Goal: Task Accomplishment & Management: Use online tool/utility

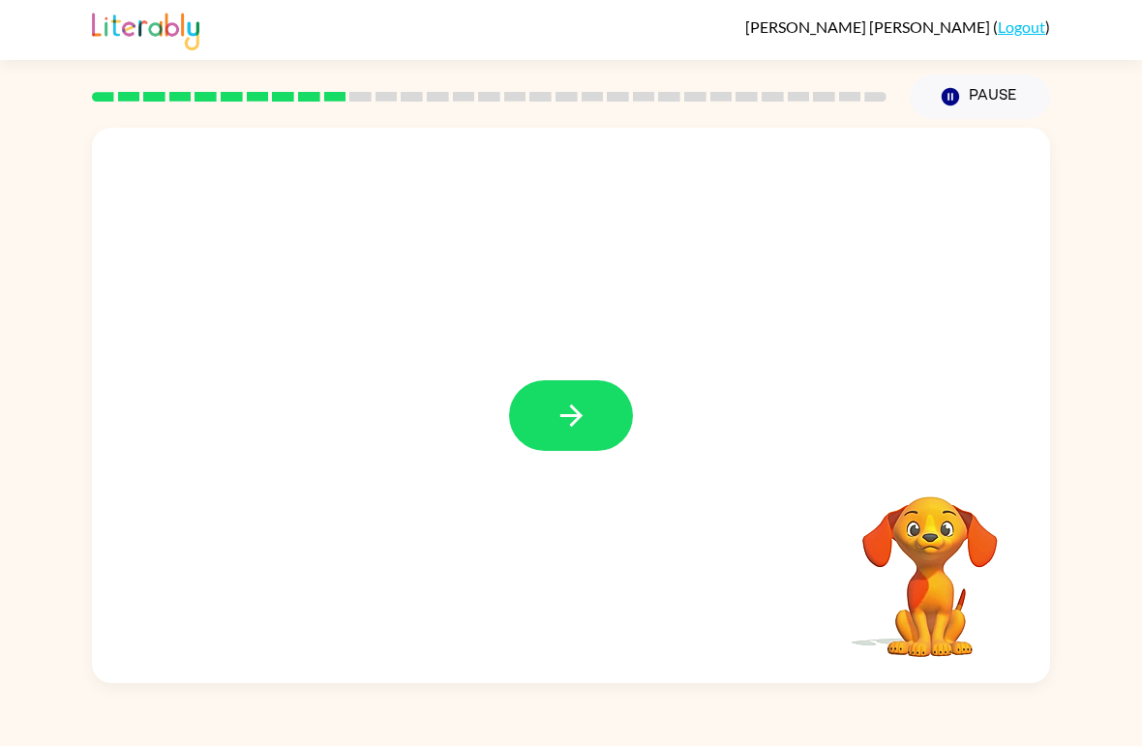
click at [584, 402] on icon "button" at bounding box center [571, 416] width 34 height 34
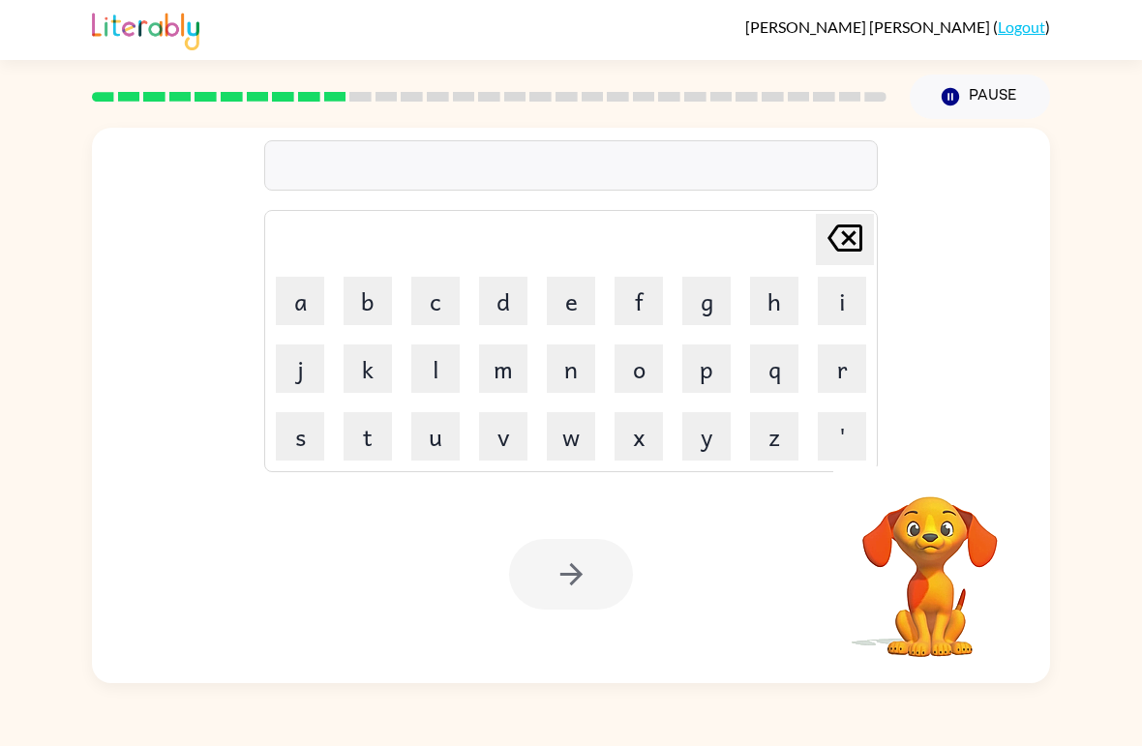
click at [436, 423] on button "u" at bounding box center [435, 436] width 48 height 48
click at [627, 300] on button "f" at bounding box center [638, 301] width 48 height 48
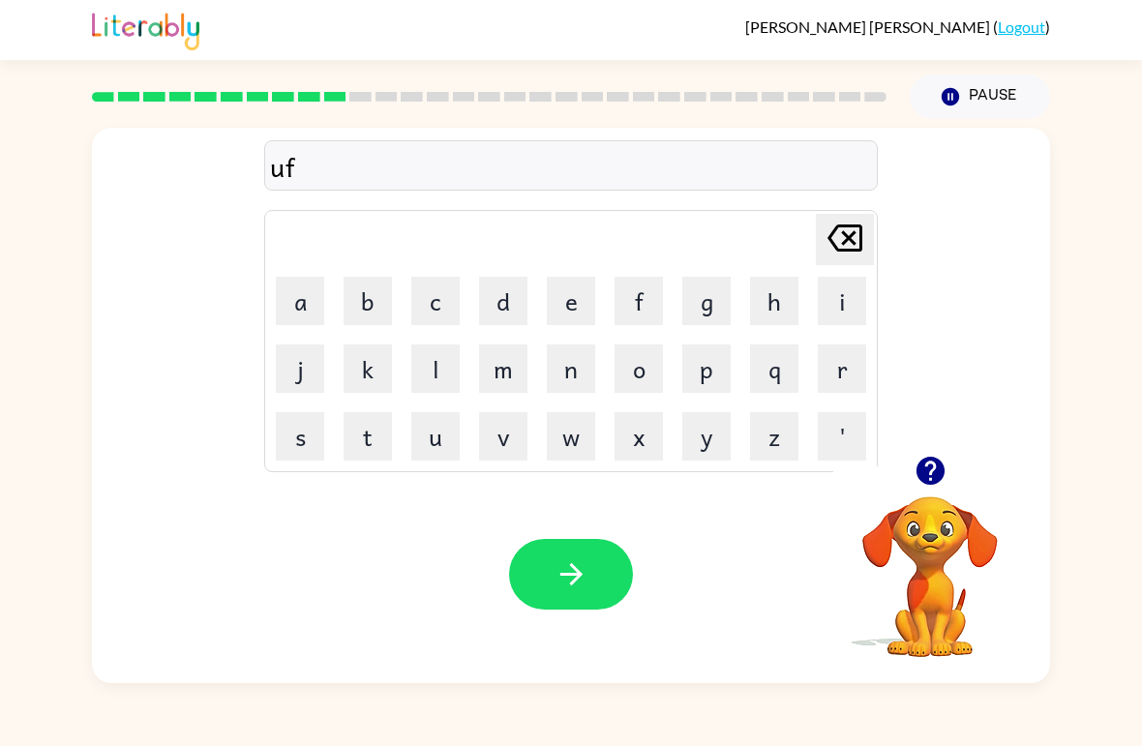
click at [628, 376] on button "o" at bounding box center [638, 368] width 48 height 48
click at [416, 363] on button "l" at bounding box center [435, 368] width 48 height 48
click at [502, 312] on button "d" at bounding box center [503, 301] width 48 height 48
click at [583, 564] on icon "button" at bounding box center [571, 574] width 34 height 34
click at [931, 466] on icon "button" at bounding box center [929, 471] width 28 height 28
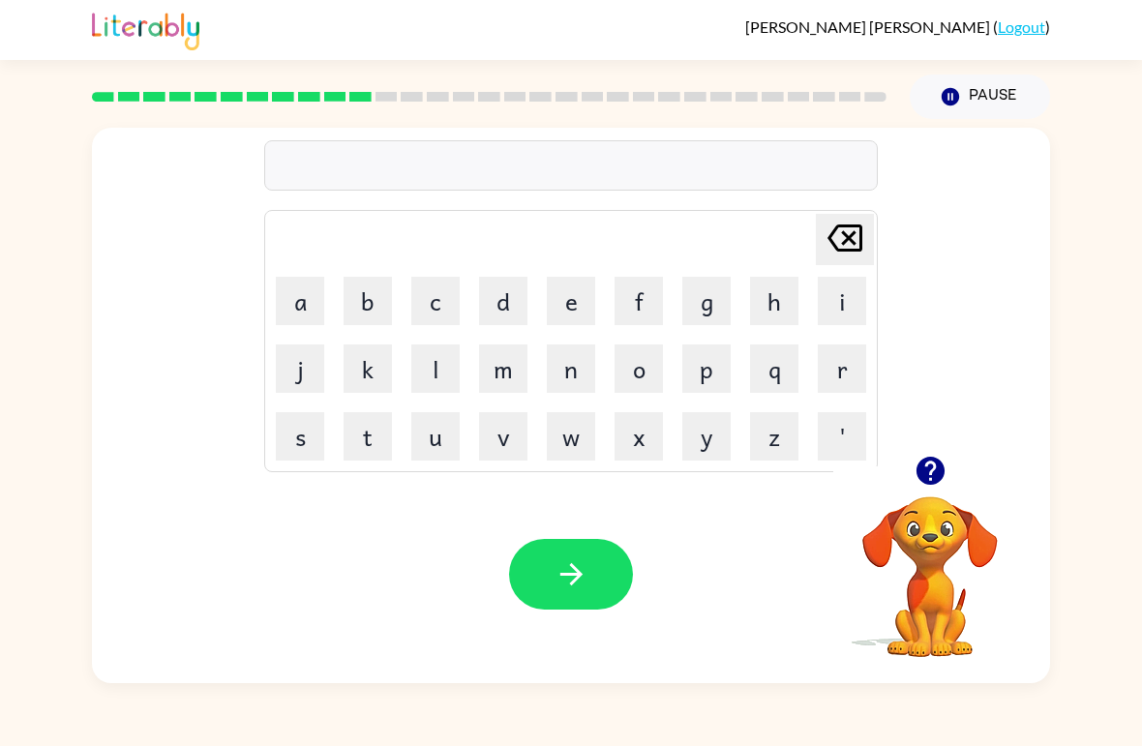
click at [520, 433] on button "v" at bounding box center [503, 436] width 48 height 48
click at [592, 382] on button "n" at bounding box center [571, 368] width 48 height 48
click at [843, 220] on icon "[PERSON_NAME] last character input" at bounding box center [845, 238] width 46 height 46
click at [636, 379] on button "o" at bounding box center [638, 368] width 48 height 48
click at [362, 438] on button "t" at bounding box center [368, 436] width 48 height 48
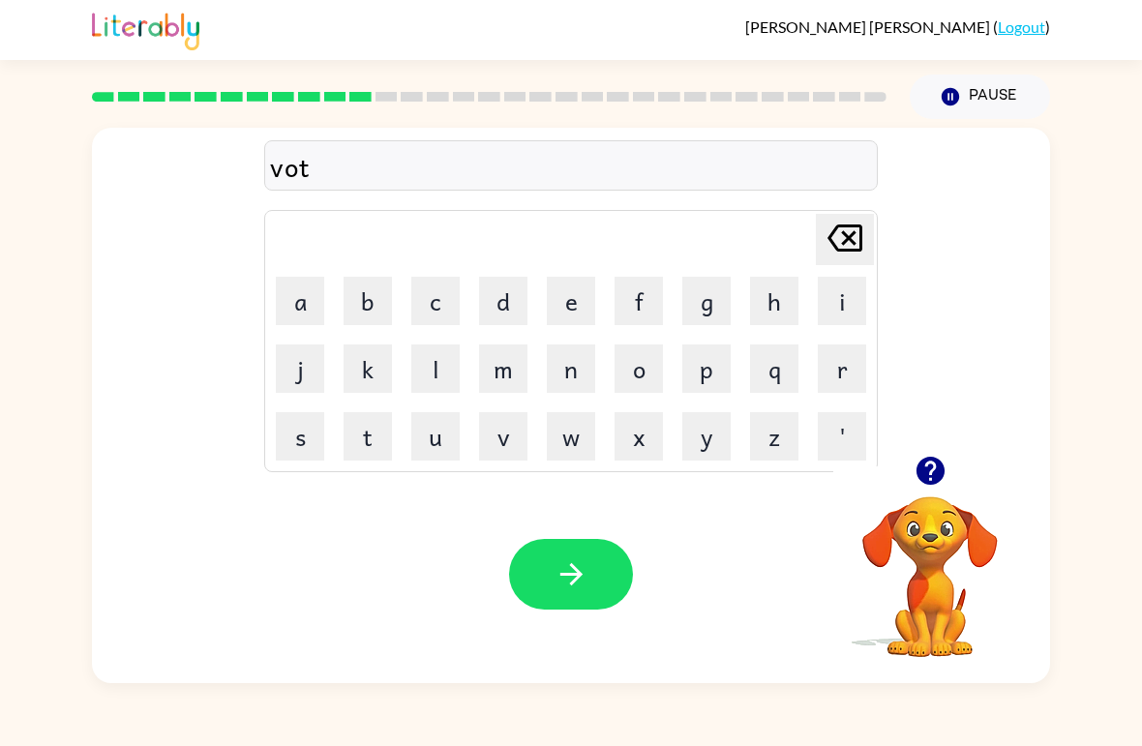
click at [574, 305] on button "e" at bounding box center [571, 301] width 48 height 48
click at [556, 571] on icon "button" at bounding box center [571, 574] width 34 height 34
click at [370, 303] on button "b" at bounding box center [368, 301] width 48 height 48
click at [578, 294] on button "e" at bounding box center [571, 301] width 48 height 48
click at [791, 355] on button "q" at bounding box center [774, 368] width 48 height 48
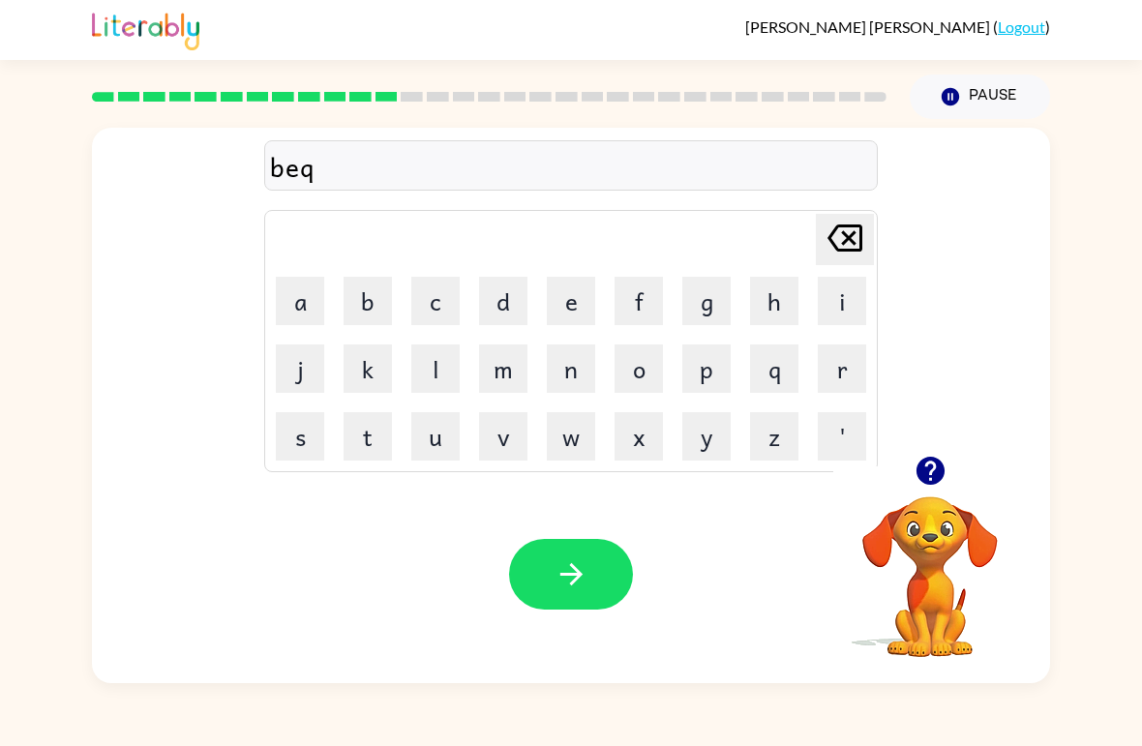
click at [847, 235] on icon at bounding box center [844, 237] width 35 height 27
click at [503, 283] on button "d" at bounding box center [503, 301] width 48 height 48
click at [369, 433] on button "t" at bounding box center [368, 436] width 48 height 48
click at [846, 314] on button "i" at bounding box center [842, 301] width 48 height 48
click at [512, 358] on button "m" at bounding box center [503, 368] width 48 height 48
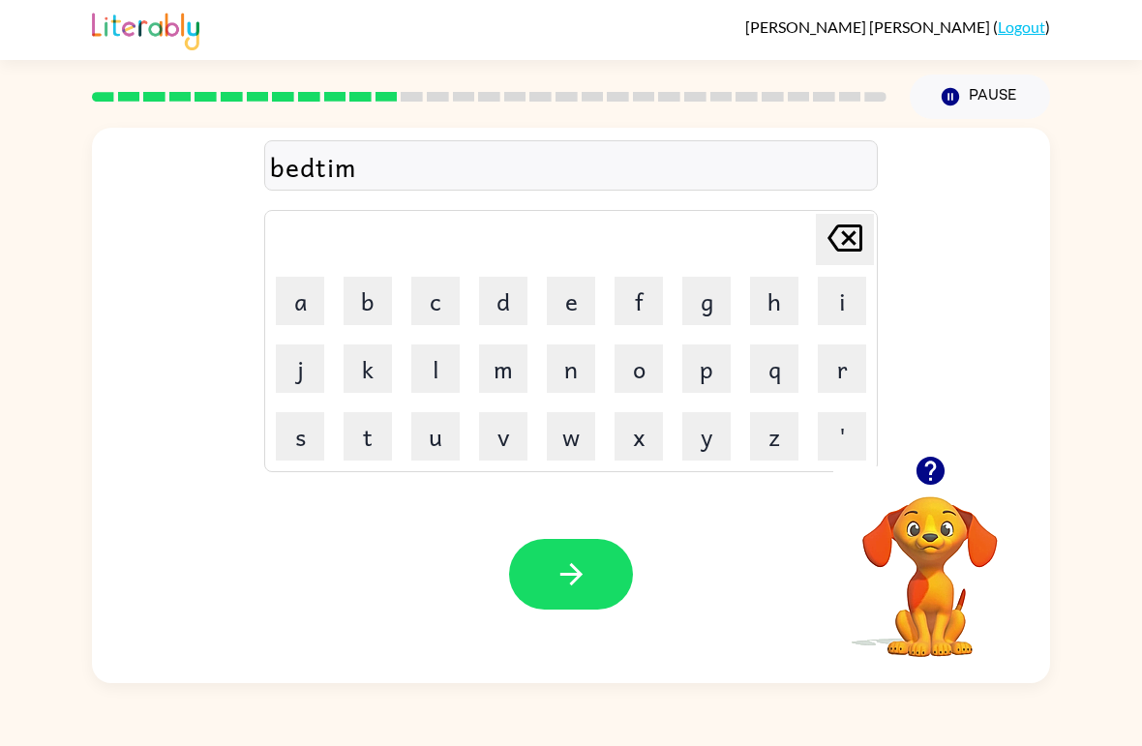
click at [575, 287] on button "e" at bounding box center [571, 301] width 48 height 48
click at [596, 566] on button "button" at bounding box center [571, 574] width 124 height 71
click at [632, 284] on button "f" at bounding box center [638, 301] width 48 height 48
click at [847, 294] on button "i" at bounding box center [842, 301] width 48 height 48
click at [361, 453] on button "t" at bounding box center [368, 436] width 48 height 48
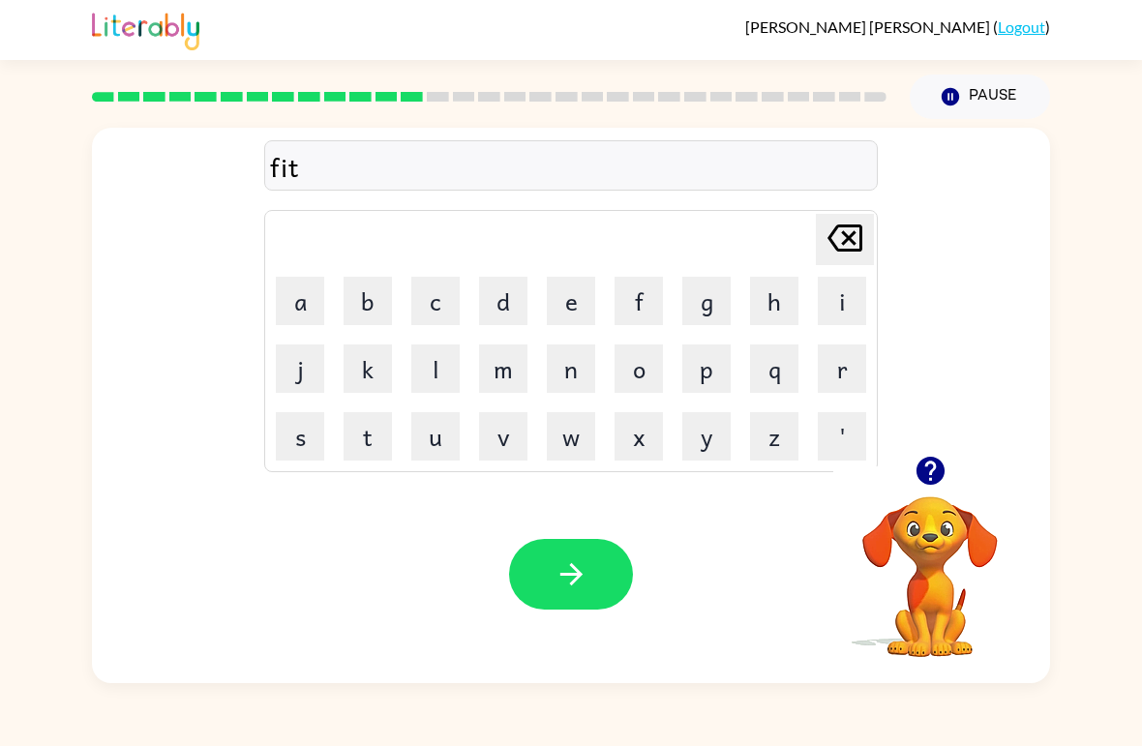
click at [557, 384] on button "n" at bounding box center [571, 368] width 48 height 48
click at [571, 281] on button "e" at bounding box center [571, 301] width 48 height 48
click at [294, 437] on button "s" at bounding box center [300, 436] width 48 height 48
click at [562, 562] on icon "button" at bounding box center [571, 574] width 34 height 34
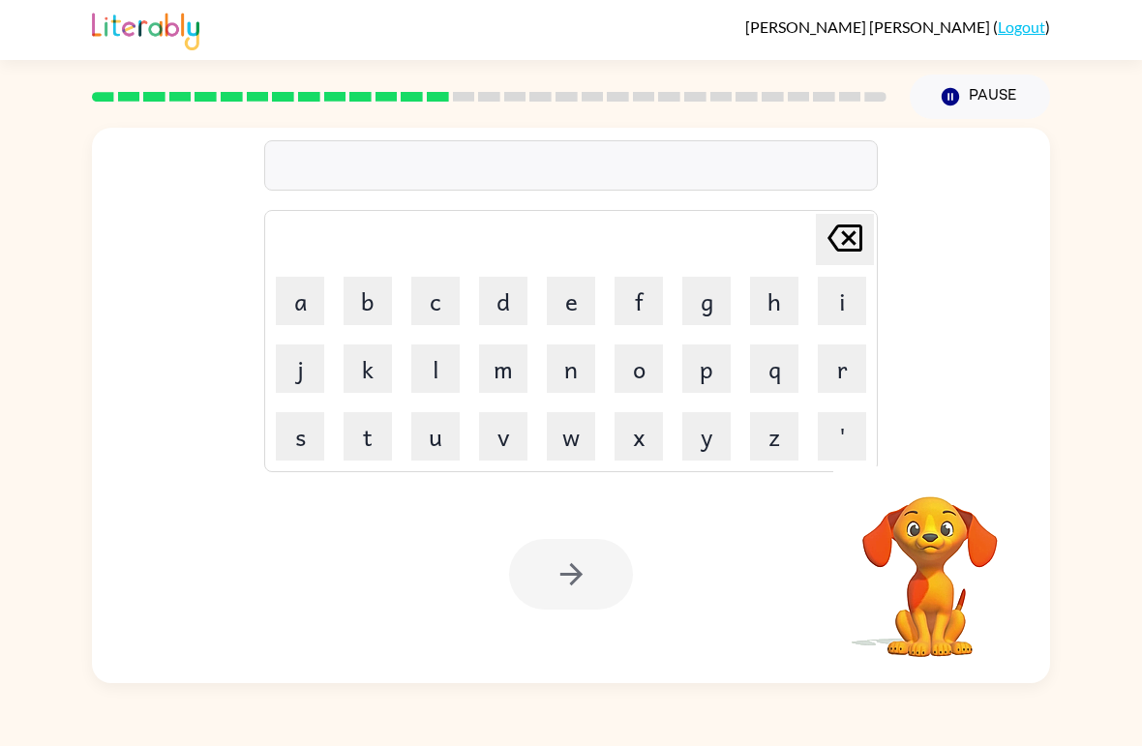
click at [4, 566] on div "[PERSON_NAME] last character input a b c d e f g h i j k l m n o p q r s t u v …" at bounding box center [571, 401] width 1142 height 564
click at [509, 291] on button "d" at bounding box center [503, 301] width 48 height 48
click at [406, 372] on td "l" at bounding box center [436, 369] width 66 height 66
click at [420, 346] on button "l" at bounding box center [435, 368] width 48 height 48
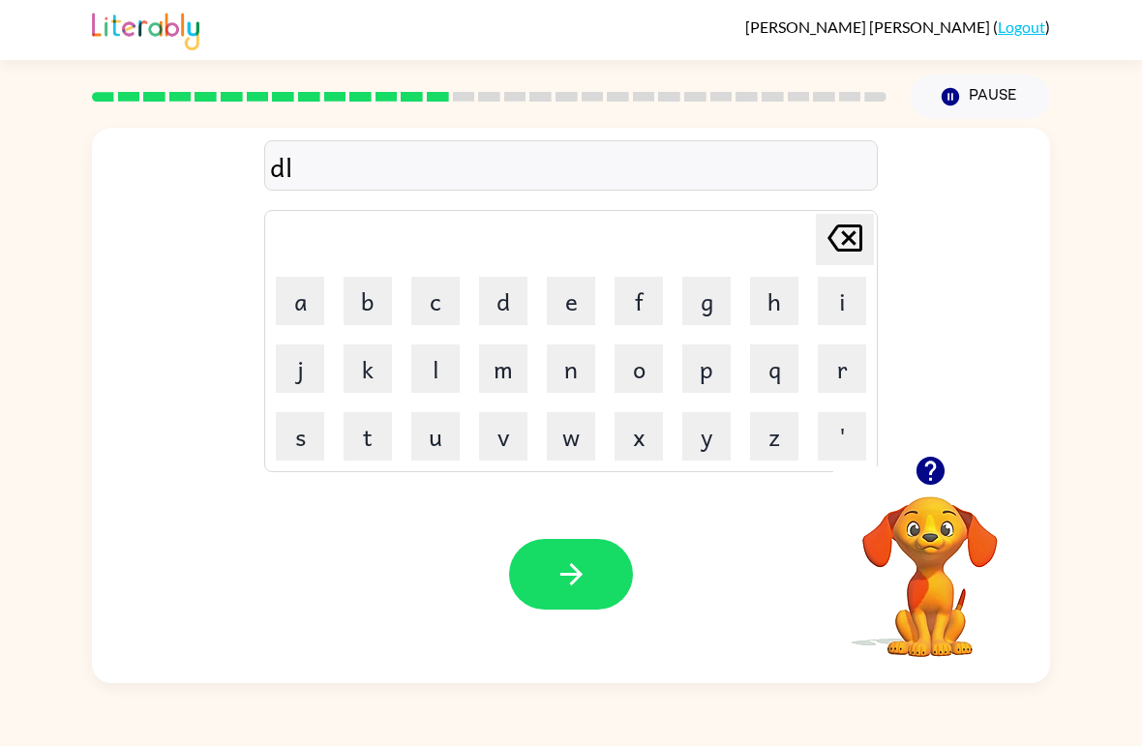
click at [584, 289] on button "e" at bounding box center [571, 301] width 48 height 48
click at [291, 282] on button "a" at bounding box center [300, 301] width 48 height 48
click at [548, 562] on button "button" at bounding box center [571, 574] width 124 height 71
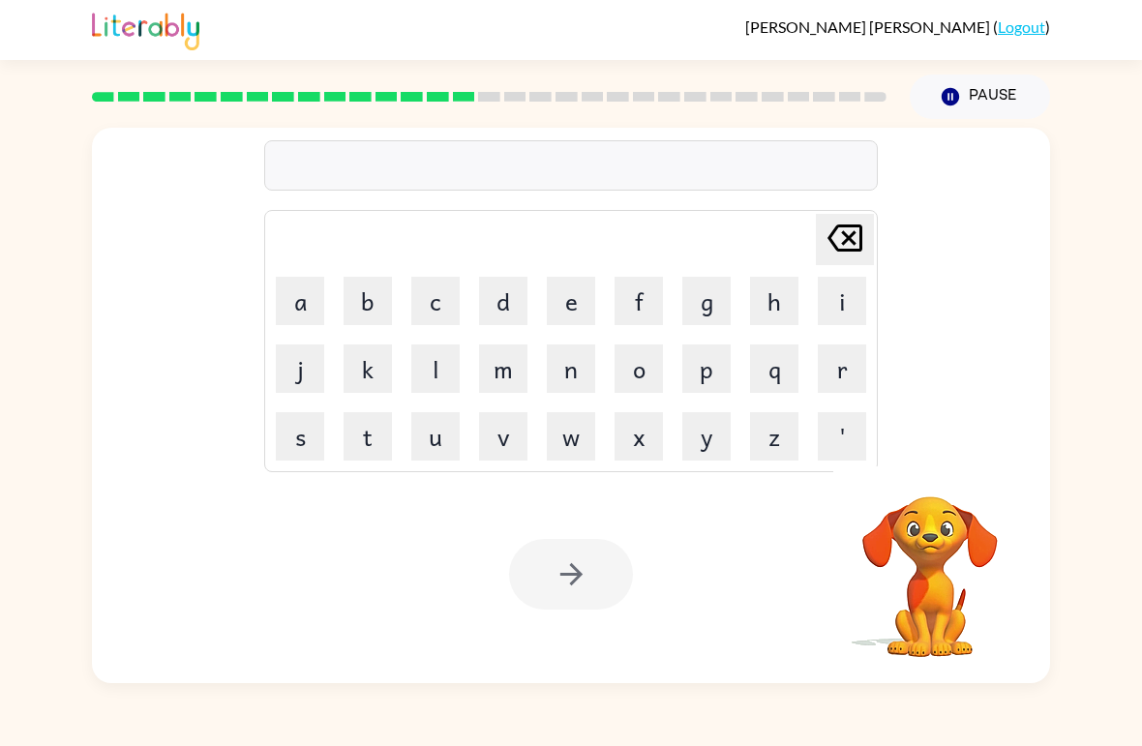
click at [386, 451] on button "t" at bounding box center [368, 436] width 48 height 48
click at [556, 284] on button "e" at bounding box center [571, 301] width 48 height 48
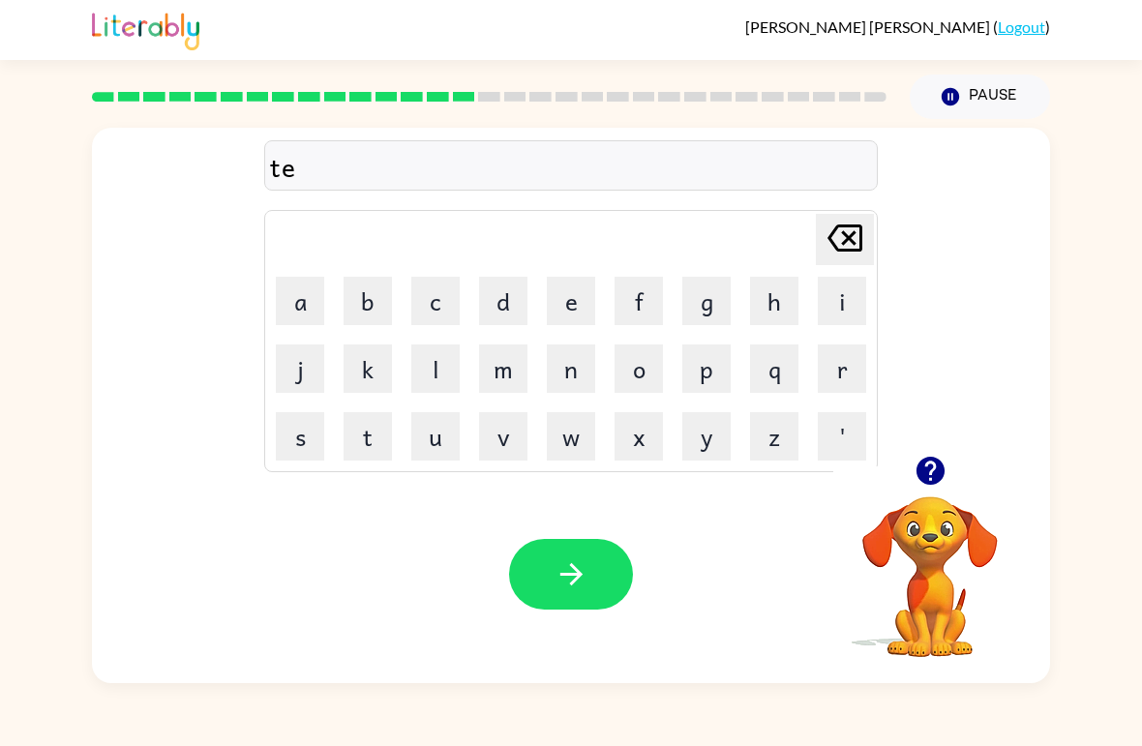
click at [822, 334] on table "[PERSON_NAME] last character input a b c d e f g h i j k l m n o p q r s t u v …" at bounding box center [571, 341] width 612 height 260
click at [831, 359] on button "r" at bounding box center [842, 368] width 48 height 48
click at [484, 356] on button "m" at bounding box center [503, 368] width 48 height 48
click at [591, 581] on button "button" at bounding box center [571, 574] width 124 height 71
click at [301, 428] on button "s" at bounding box center [300, 436] width 48 height 48
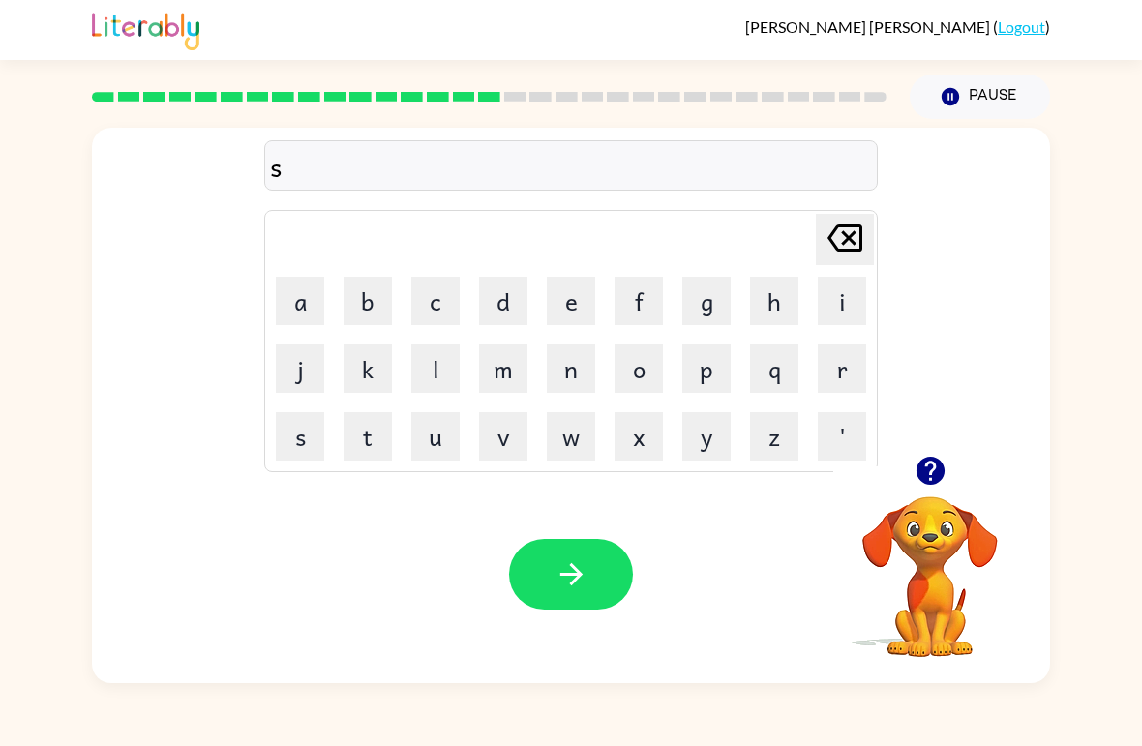
click at [570, 299] on button "e" at bounding box center [571, 301] width 48 height 48
click at [367, 431] on button "t" at bounding box center [368, 436] width 48 height 48
click at [548, 554] on button "button" at bounding box center [571, 574] width 124 height 71
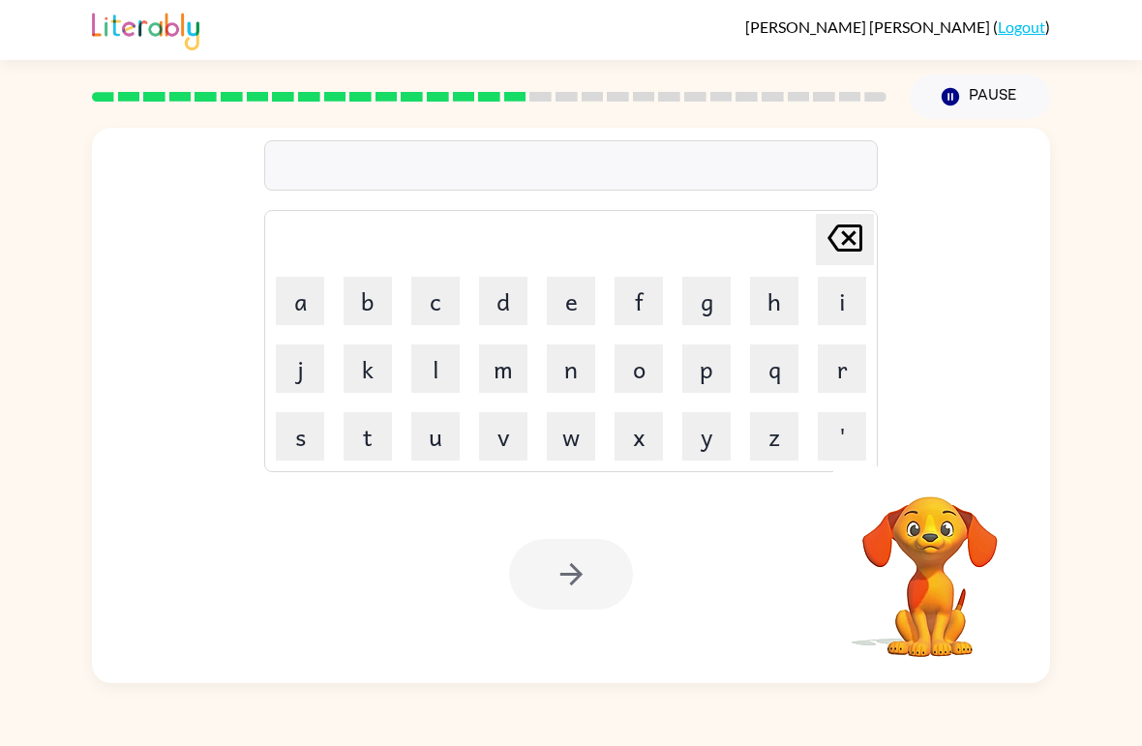
click at [374, 284] on button "b" at bounding box center [368, 301] width 48 height 48
click at [828, 369] on button "r" at bounding box center [842, 368] width 48 height 48
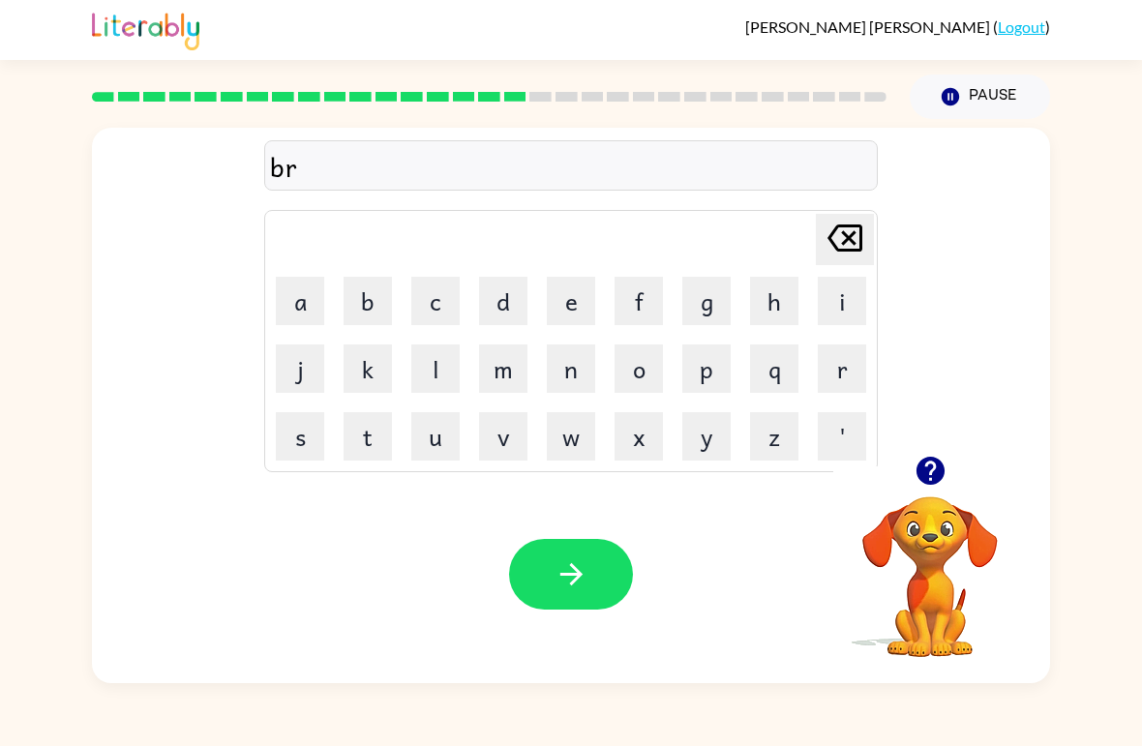
click at [835, 286] on button "i" at bounding box center [842, 301] width 48 height 48
click at [500, 361] on button "m" at bounding box center [503, 368] width 48 height 48
click at [841, 277] on button "i" at bounding box center [842, 301] width 48 height 48
click at [569, 367] on button "n" at bounding box center [571, 368] width 48 height 48
click at [693, 295] on button "g" at bounding box center [706, 301] width 48 height 48
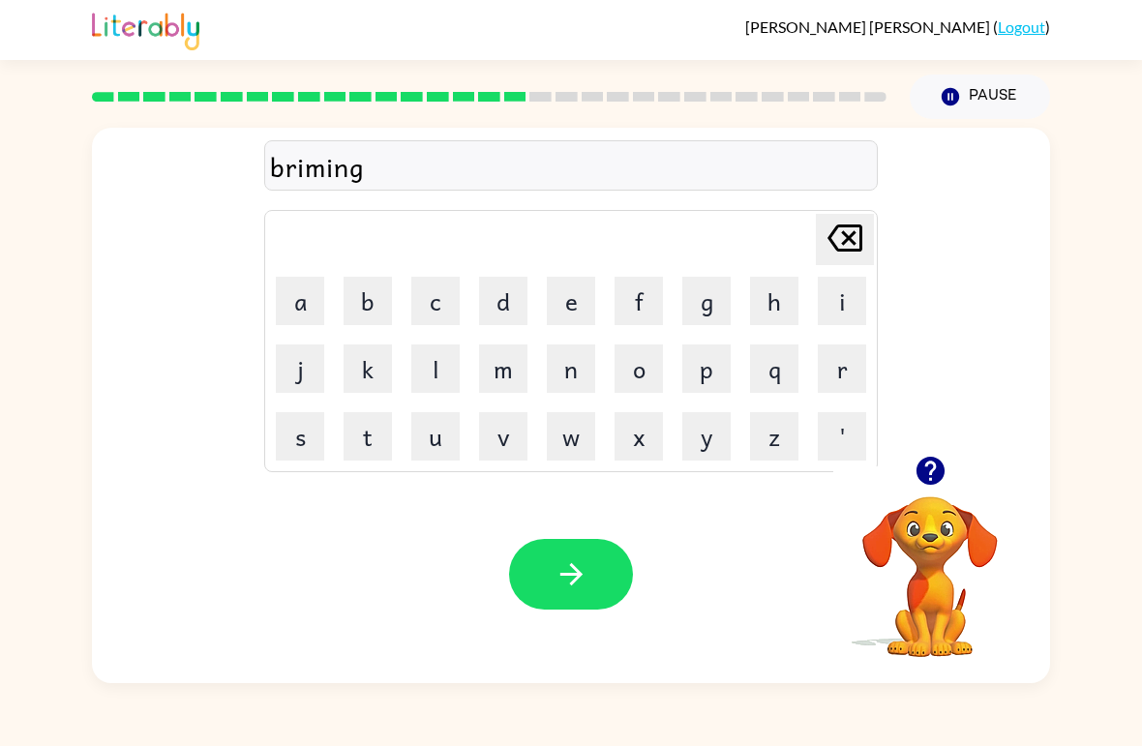
click at [591, 565] on button "button" at bounding box center [571, 574] width 124 height 71
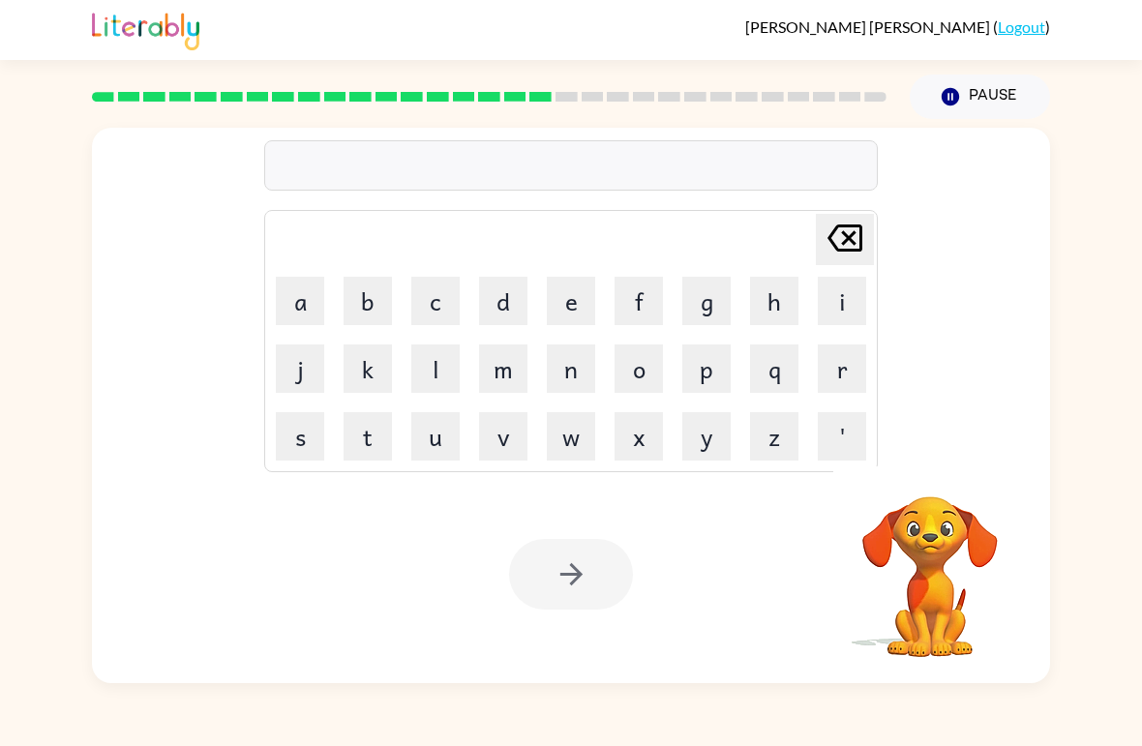
click at [708, 359] on button "p" at bounding box center [706, 368] width 48 height 48
click at [431, 344] on button "l" at bounding box center [435, 368] width 48 height 48
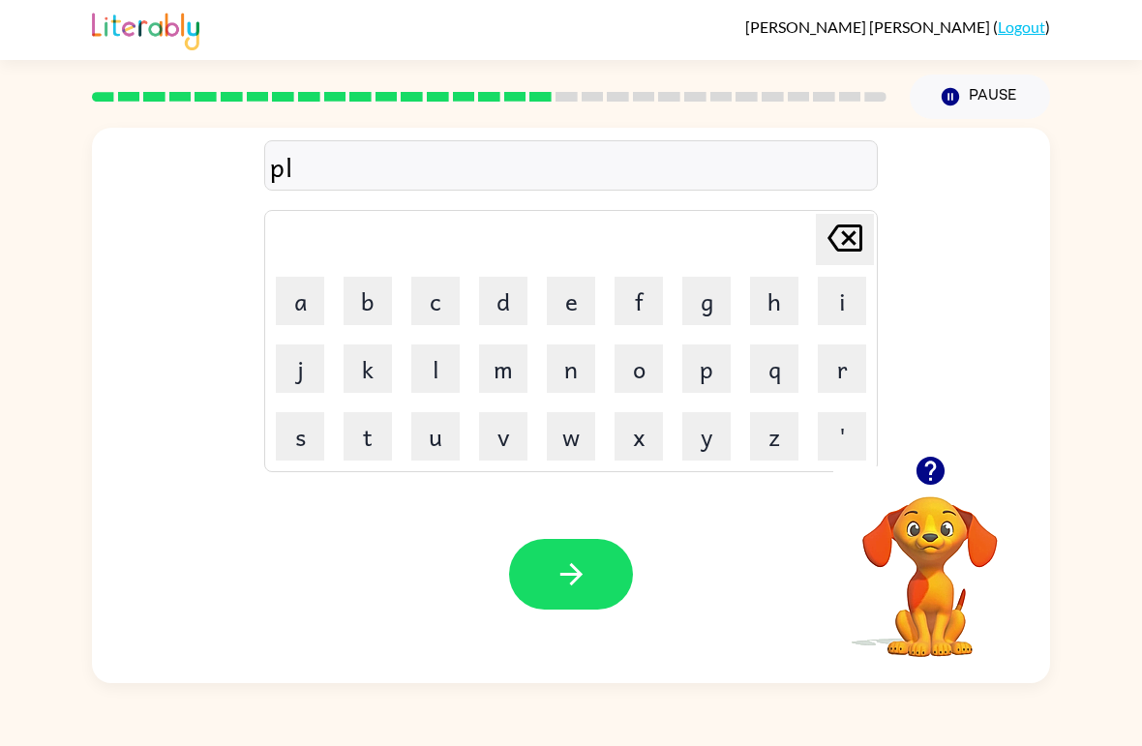
click at [280, 258] on td "[PERSON_NAME] last character input" at bounding box center [571, 239] width 608 height 53
click at [311, 301] on button "a" at bounding box center [300, 301] width 48 height 48
click at [306, 434] on button "s" at bounding box center [300, 436] width 48 height 48
click at [370, 413] on button "t" at bounding box center [368, 436] width 48 height 48
click at [833, 297] on button "i" at bounding box center [842, 301] width 48 height 48
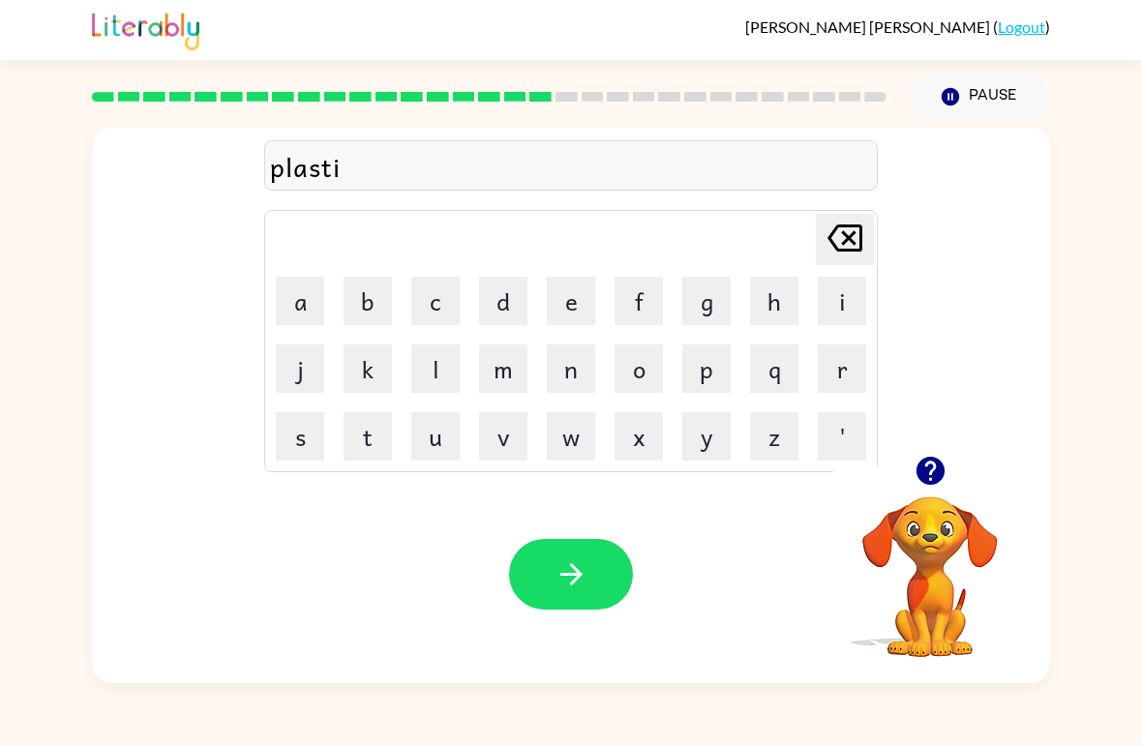
click at [345, 376] on button "k" at bounding box center [368, 368] width 48 height 48
click at [565, 540] on button "button" at bounding box center [571, 574] width 124 height 71
click at [613, 583] on div at bounding box center [571, 574] width 124 height 71
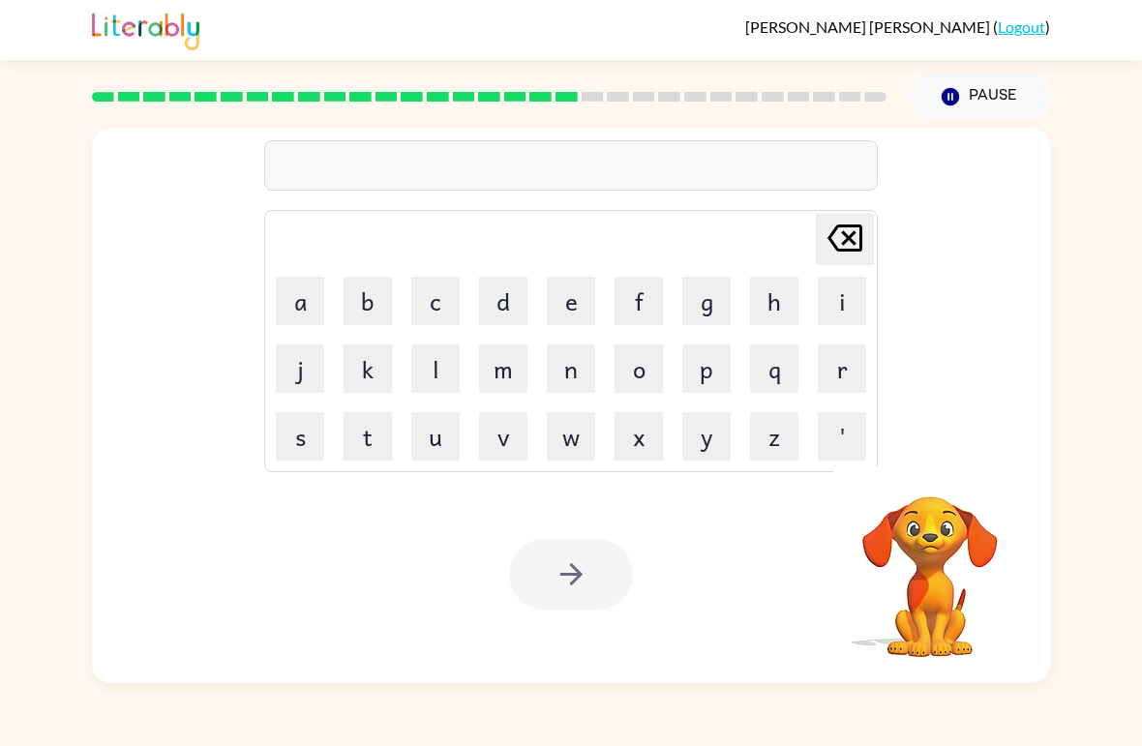
click at [505, 294] on button "d" at bounding box center [503, 301] width 48 height 48
click at [550, 279] on button "e" at bounding box center [571, 301] width 48 height 48
click at [298, 434] on button "s" at bounding box center [300, 436] width 48 height 48
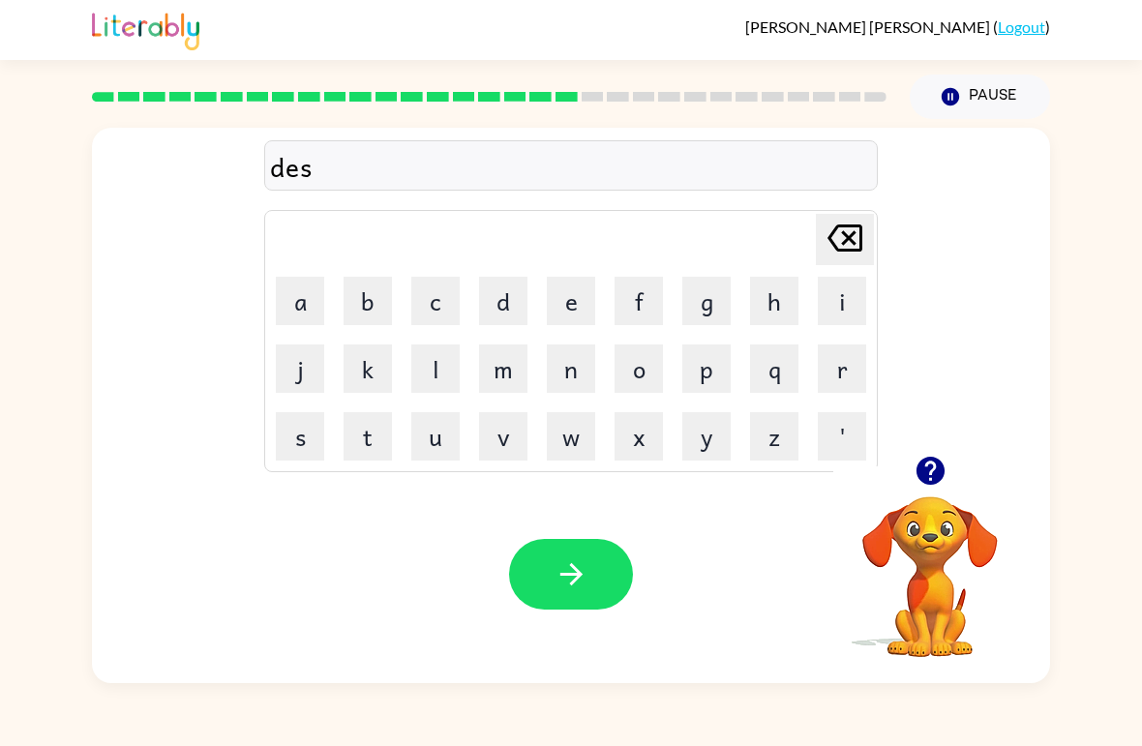
click at [708, 361] on button "p" at bounding box center [706, 368] width 48 height 48
click at [429, 376] on button "l" at bounding box center [435, 368] width 48 height 48
click at [291, 300] on button "a" at bounding box center [300, 301] width 48 height 48
click at [552, 555] on button "button" at bounding box center [571, 574] width 124 height 71
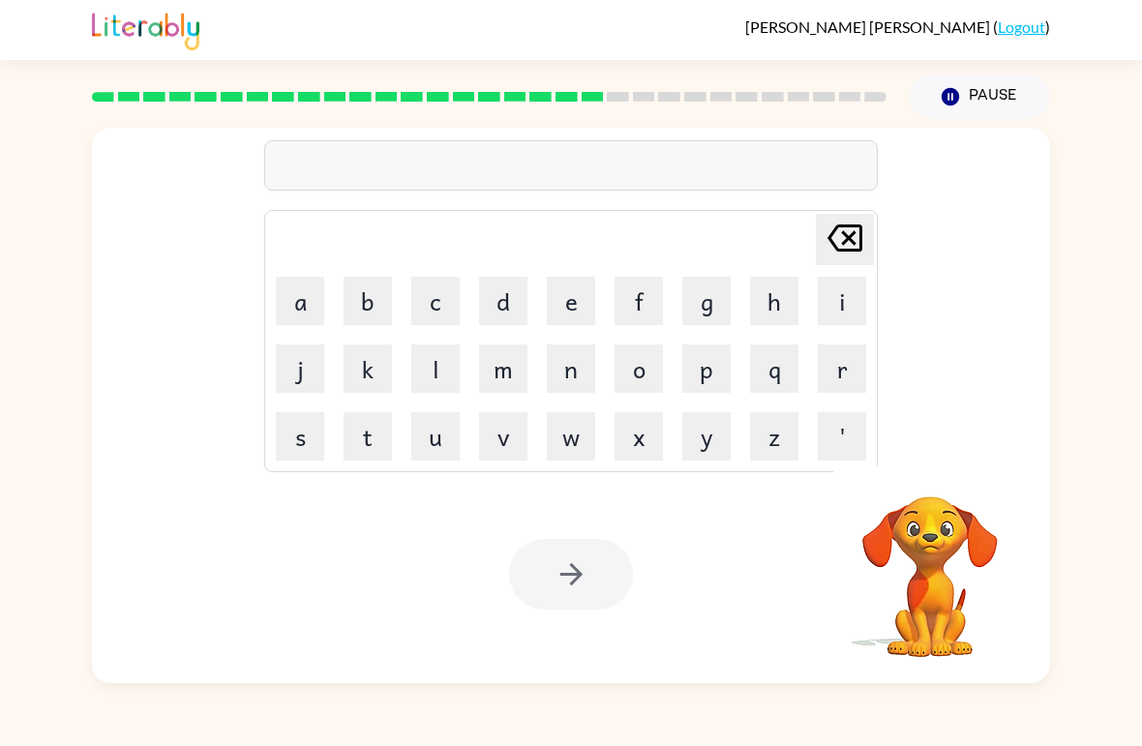
click at [514, 290] on button "d" at bounding box center [503, 301] width 48 height 48
click at [428, 437] on button "u" at bounding box center [435, 436] width 48 height 48
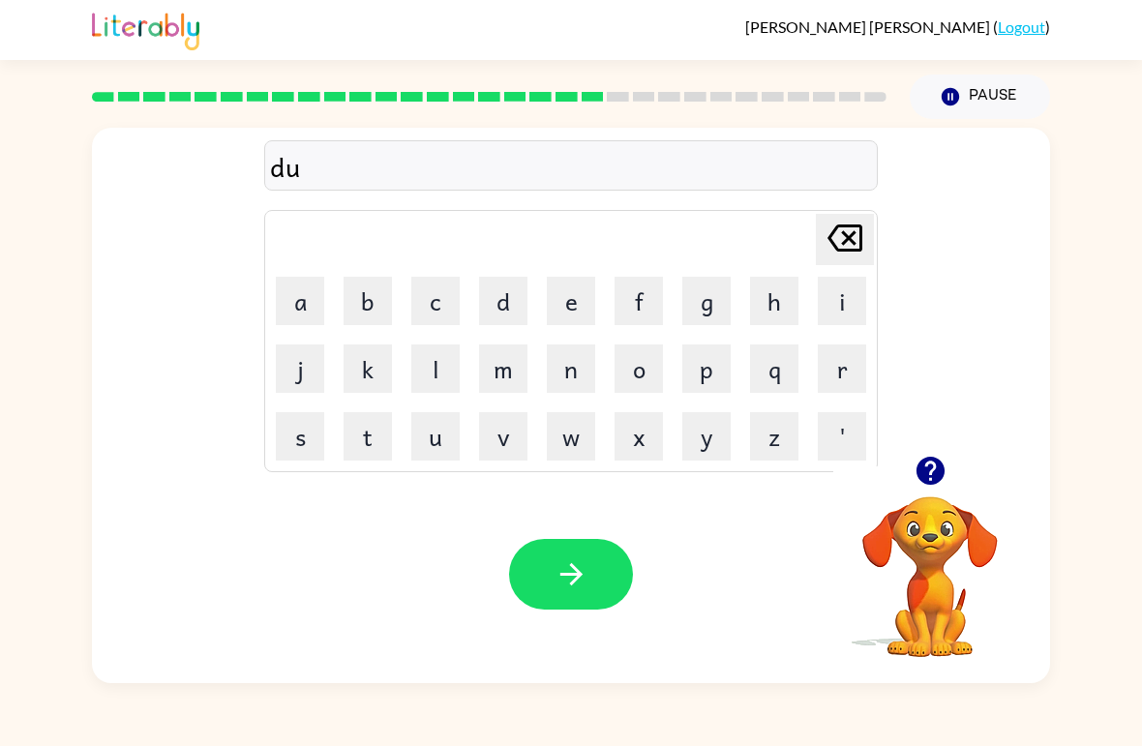
click at [286, 391] on button "j" at bounding box center [300, 368] width 48 height 48
click at [855, 216] on icon "[PERSON_NAME] last character input" at bounding box center [845, 238] width 46 height 46
click at [299, 427] on button "s" at bounding box center [300, 436] width 48 height 48
click at [376, 444] on button "t" at bounding box center [368, 436] width 48 height 48
click at [821, 301] on button "i" at bounding box center [842, 301] width 48 height 48
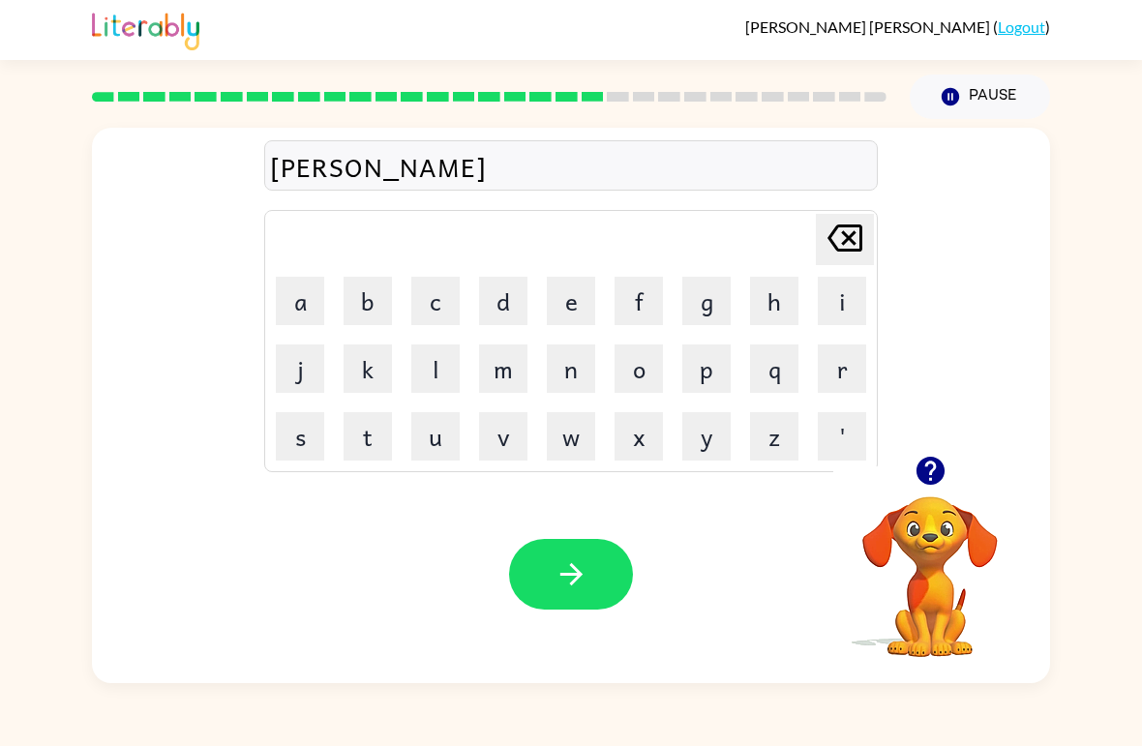
click at [836, 230] on icon at bounding box center [844, 237] width 35 height 27
click at [512, 299] on button "d" at bounding box center [503, 301] width 48 height 48
click at [586, 605] on button "button" at bounding box center [571, 574] width 124 height 71
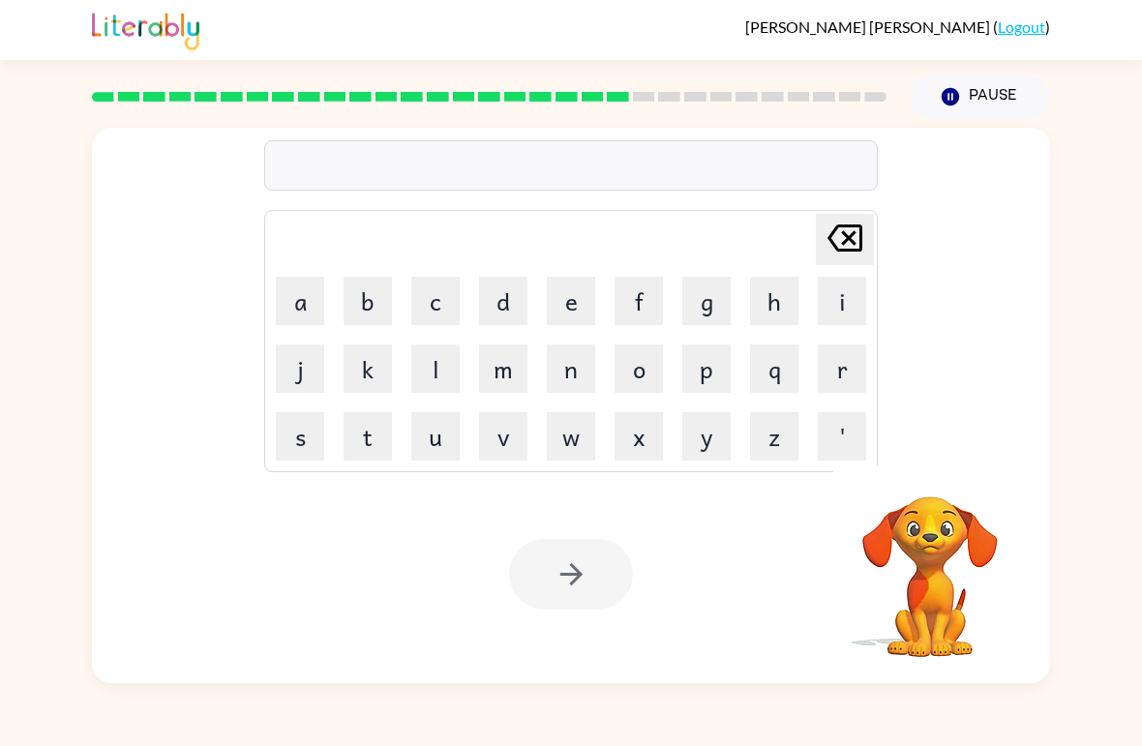
click at [597, 99] on rect at bounding box center [593, 97] width 22 height 10
click at [597, 104] on div at bounding box center [489, 97] width 818 height 68
click at [617, 98] on rect at bounding box center [618, 97] width 22 height 10
click at [614, 97] on rect at bounding box center [618, 97] width 22 height 10
click at [286, 434] on button "s" at bounding box center [300, 436] width 48 height 48
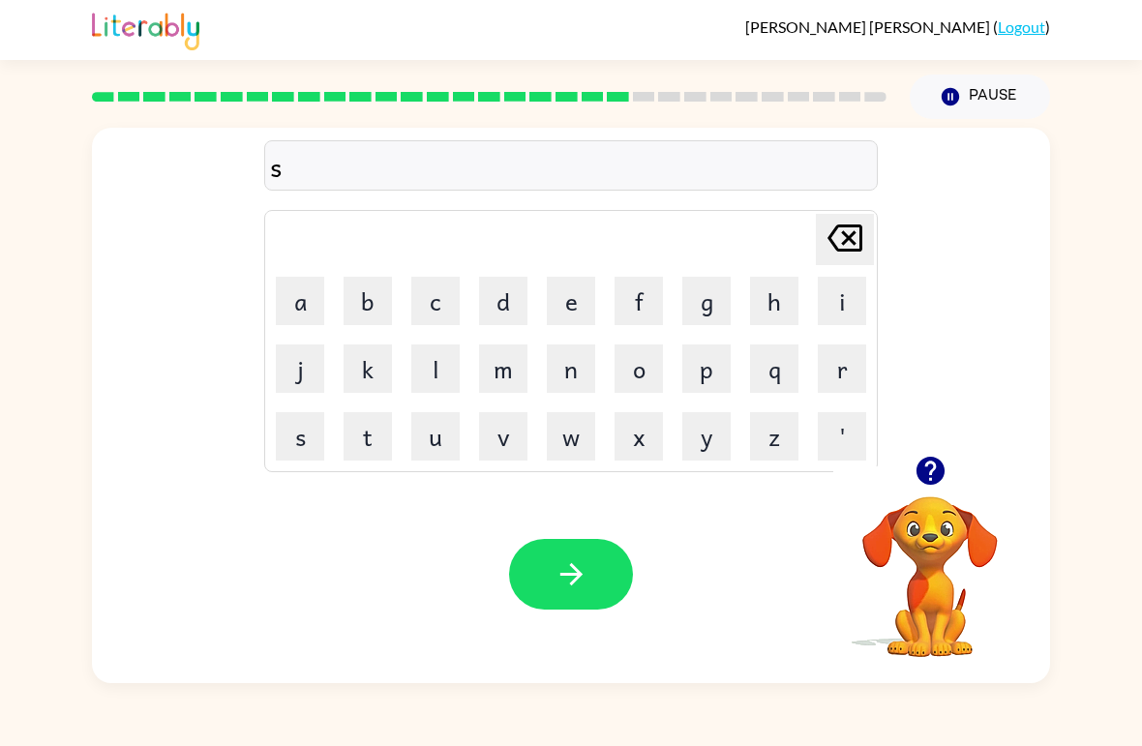
click at [584, 287] on button "e" at bounding box center [571, 301] width 48 height 48
click at [375, 418] on button "t" at bounding box center [368, 436] width 48 height 48
click at [547, 293] on button "e" at bounding box center [571, 301] width 48 height 48
click at [706, 357] on button "p" at bounding box center [706, 368] width 48 height 48
click at [574, 297] on button "e" at bounding box center [571, 301] width 48 height 48
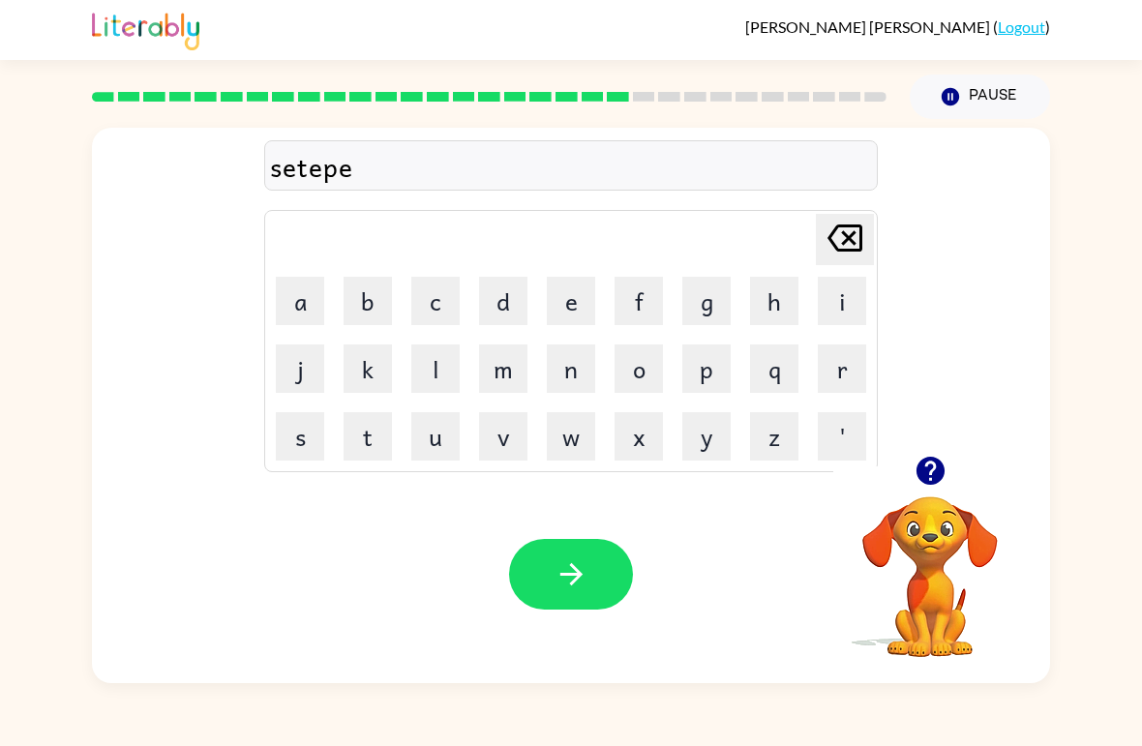
click at [502, 297] on button "d" at bounding box center [503, 301] width 48 height 48
click at [582, 533] on div "Your browser must support playing .mp4 files to use Literably. Please try using…" at bounding box center [571, 574] width 958 height 218
click at [573, 578] on icon "button" at bounding box center [571, 574] width 34 height 34
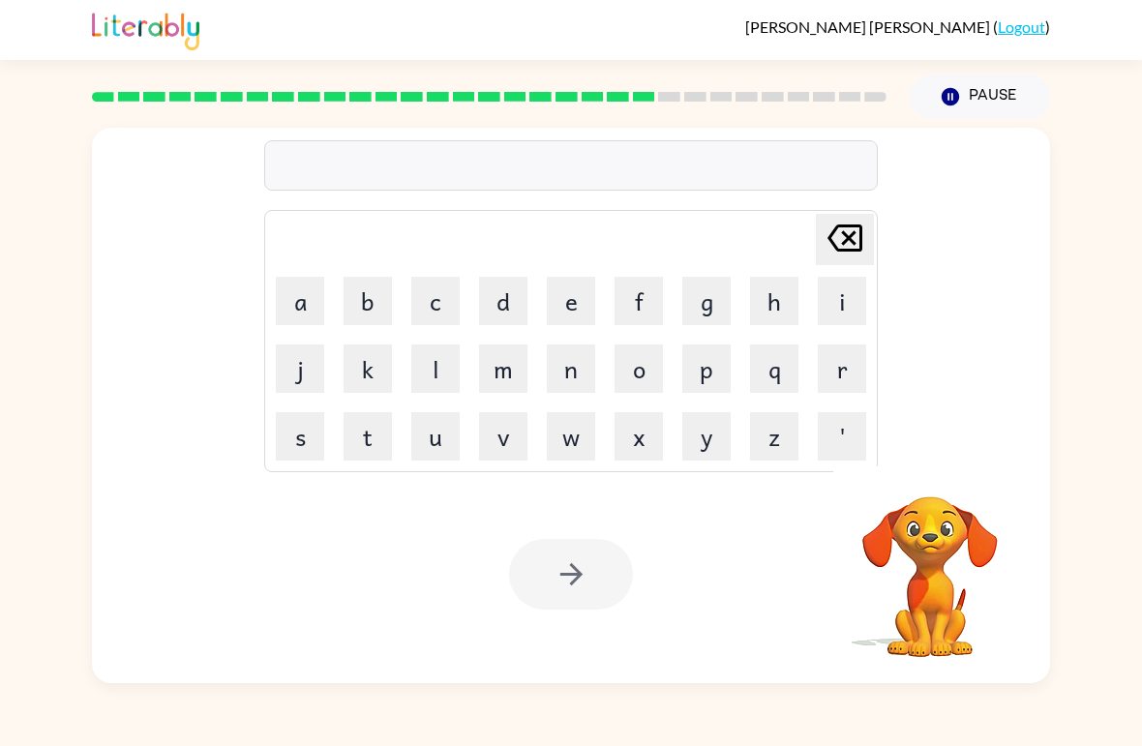
click at [841, 367] on button "r" at bounding box center [842, 368] width 48 height 48
click at [287, 310] on button "a" at bounding box center [300, 301] width 48 height 48
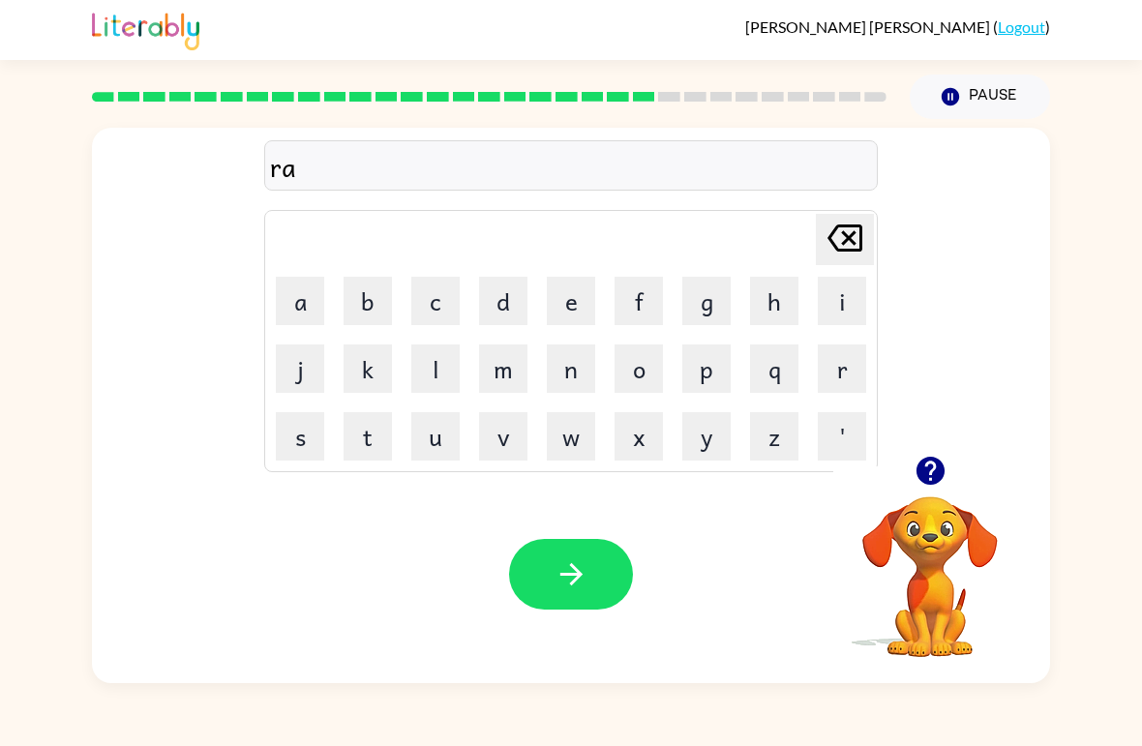
click at [823, 295] on button "i" at bounding box center [842, 301] width 48 height 48
click at [561, 405] on td "w" at bounding box center [571, 437] width 66 height 66
click at [579, 348] on button "n" at bounding box center [571, 368] width 48 height 48
click at [440, 278] on button "c" at bounding box center [435, 301] width 48 height 48
click at [639, 371] on button "o" at bounding box center [638, 368] width 48 height 48
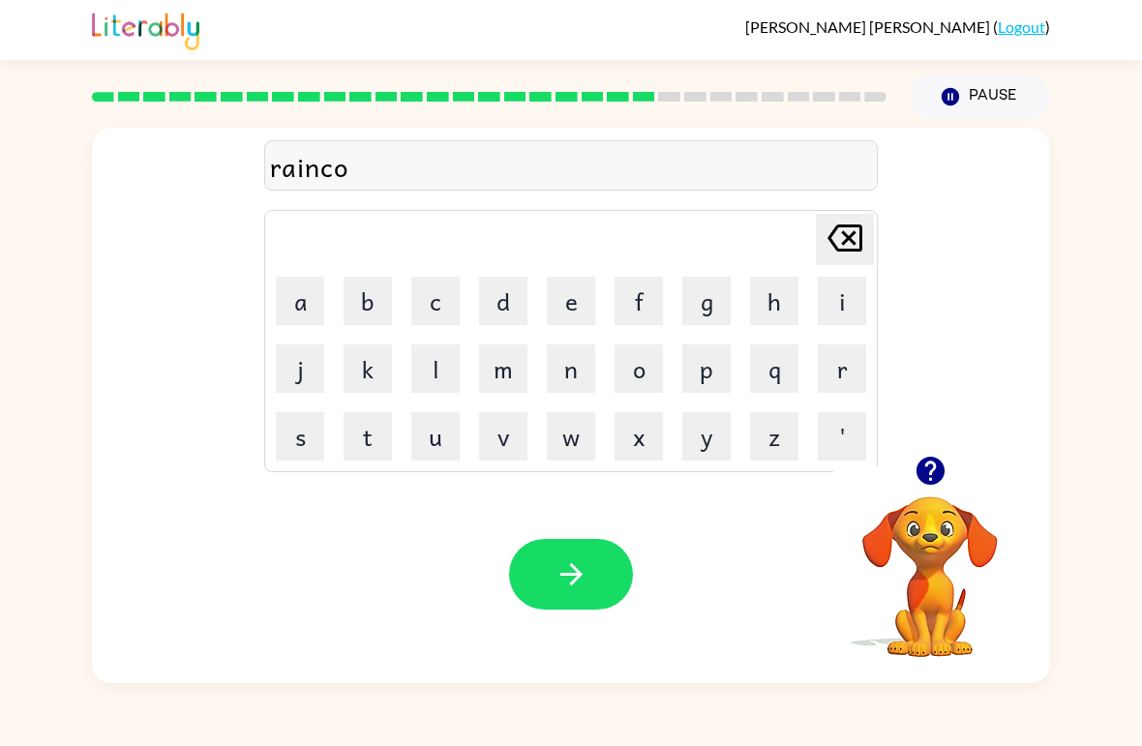
click at [348, 431] on button "t" at bounding box center [368, 436] width 48 height 48
click at [550, 307] on button "e" at bounding box center [571, 301] width 48 height 48
click at [575, 568] on icon "button" at bounding box center [570, 574] width 22 height 22
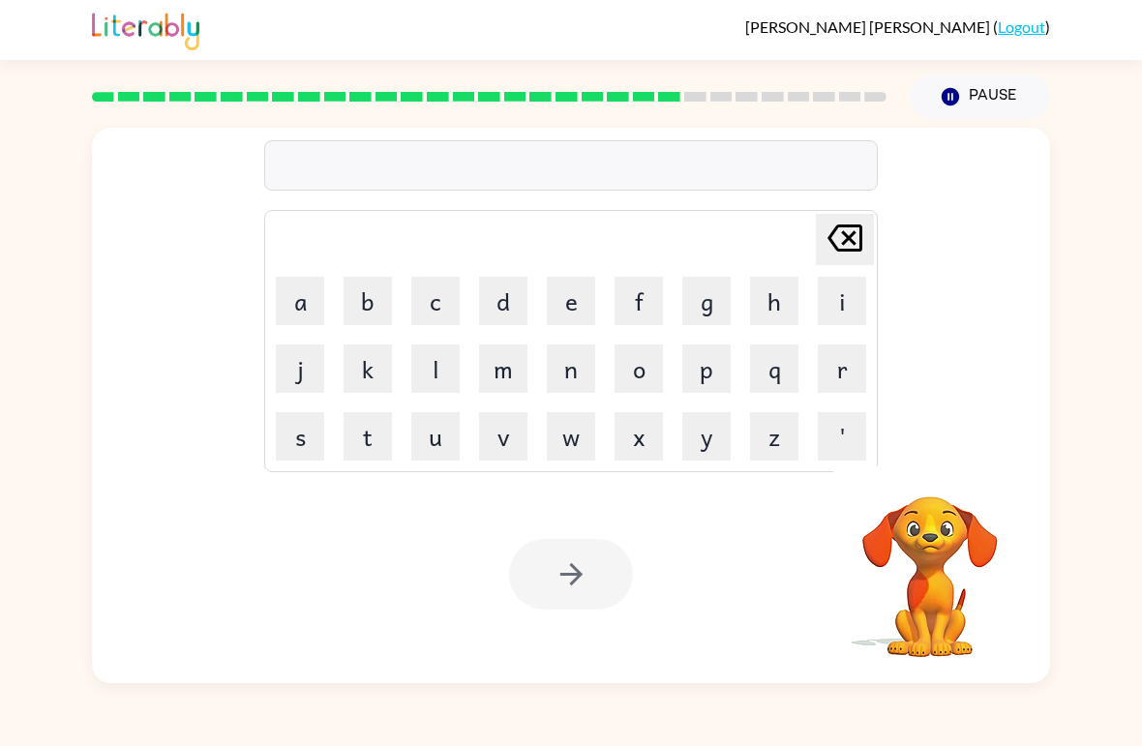
click at [484, 364] on button "m" at bounding box center [503, 368] width 48 height 48
click at [308, 286] on button "a" at bounding box center [300, 301] width 48 height 48
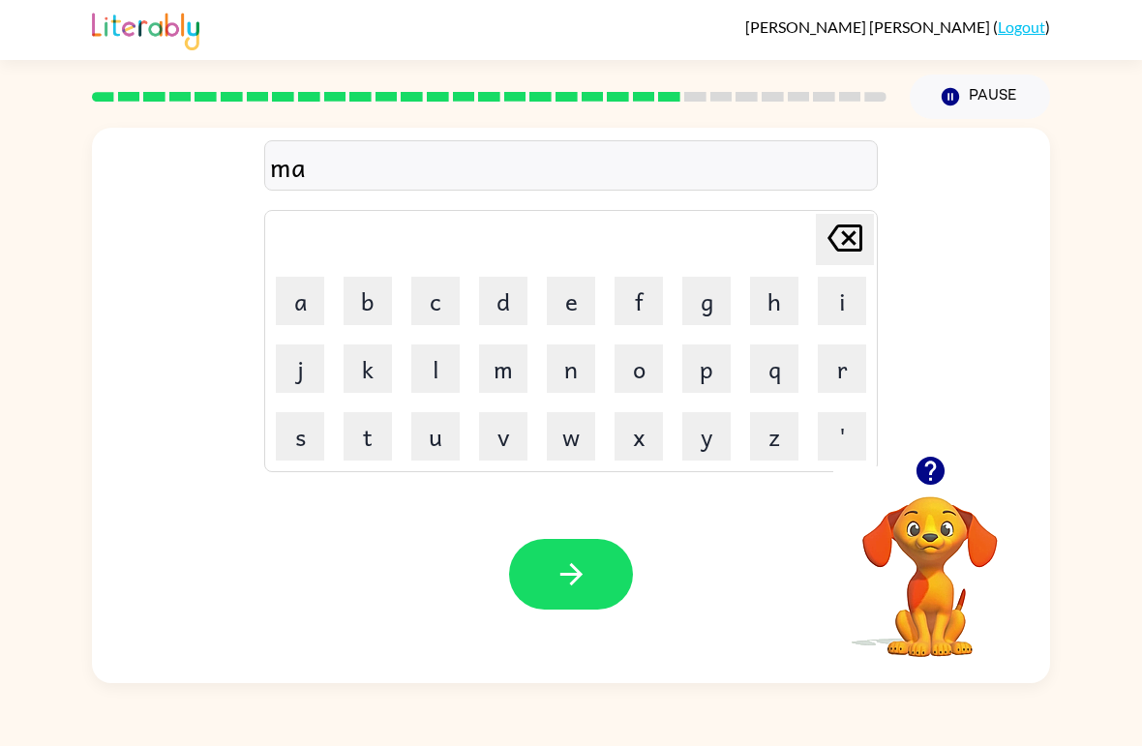
click at [843, 360] on button "r" at bounding box center [842, 368] width 48 height 48
click at [371, 355] on button "k" at bounding box center [368, 368] width 48 height 48
click at [836, 347] on button "r" at bounding box center [842, 368] width 48 height 48
click at [599, 553] on button "button" at bounding box center [571, 574] width 124 height 71
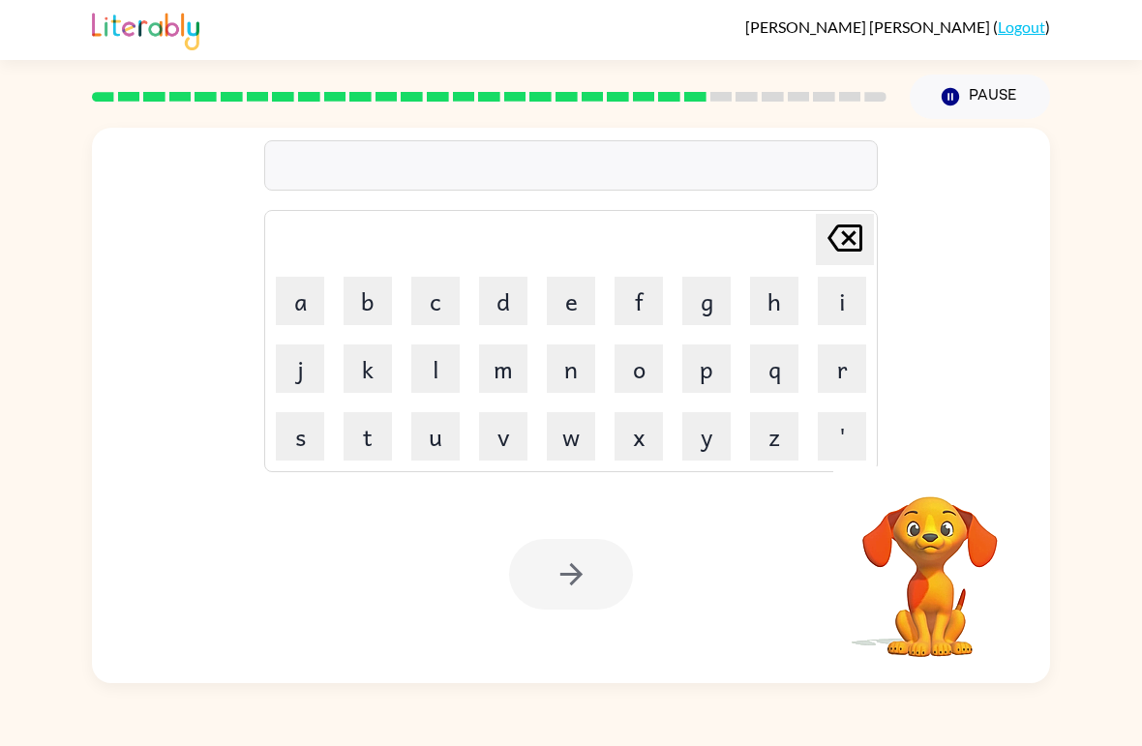
click at [556, 291] on button "e" at bounding box center [571, 301] width 48 height 48
click at [837, 257] on icon "[PERSON_NAME] last character input" at bounding box center [845, 238] width 46 height 46
click at [508, 289] on button "d" at bounding box center [503, 301] width 48 height 48
click at [287, 299] on button "a" at bounding box center [300, 301] width 48 height 48
click at [853, 238] on icon "[PERSON_NAME] last character input" at bounding box center [845, 238] width 46 height 46
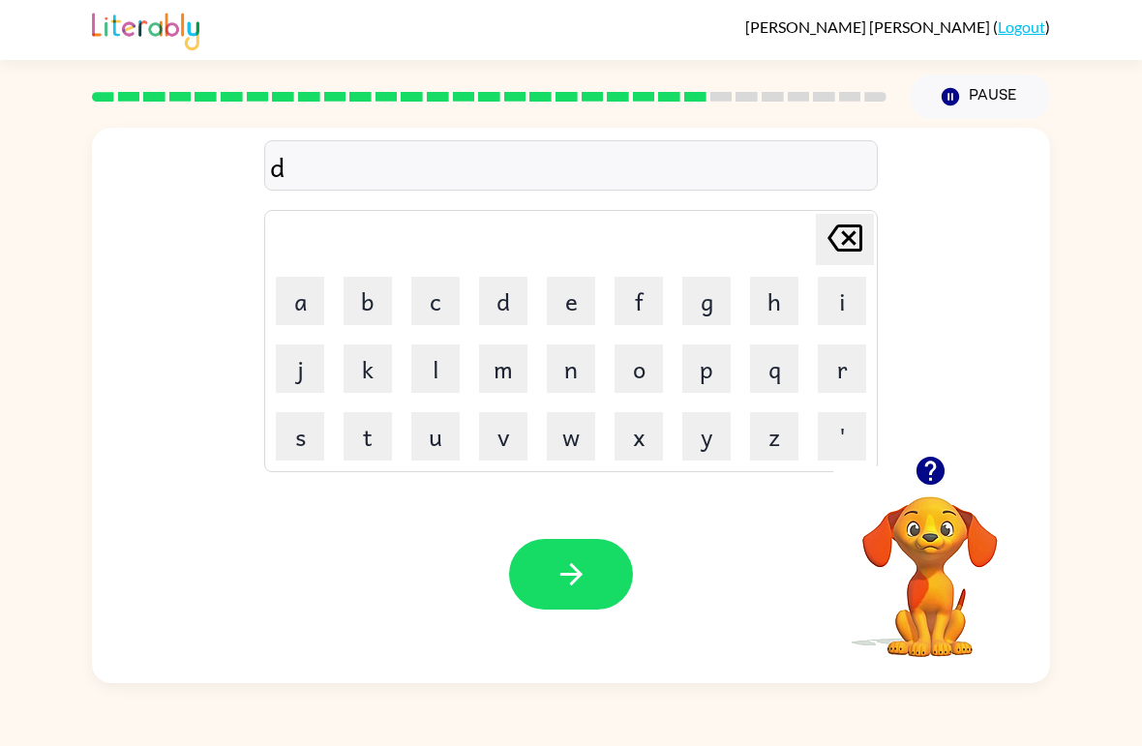
click at [844, 227] on icon at bounding box center [844, 237] width 35 height 27
click at [304, 286] on button "a" at bounding box center [300, 301] width 48 height 48
click at [833, 233] on icon at bounding box center [844, 237] width 35 height 27
click at [296, 306] on button "a" at bounding box center [300, 301] width 48 height 48
click at [513, 299] on button "d" at bounding box center [503, 301] width 48 height 48
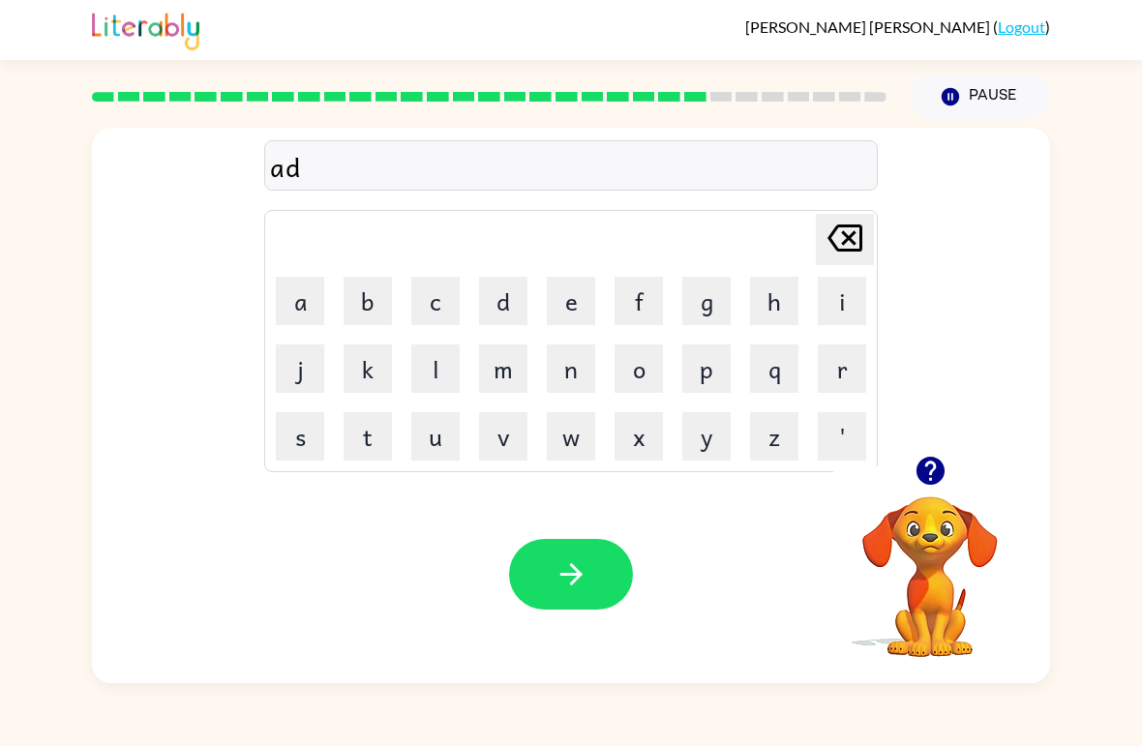
click at [498, 428] on button "v" at bounding box center [503, 436] width 48 height 48
click at [301, 314] on button "a" at bounding box center [300, 301] width 48 height 48
click at [565, 369] on button "n" at bounding box center [571, 368] width 48 height 48
click at [440, 277] on button "c" at bounding box center [435, 301] width 48 height 48
click at [818, 294] on button "i" at bounding box center [842, 301] width 48 height 48
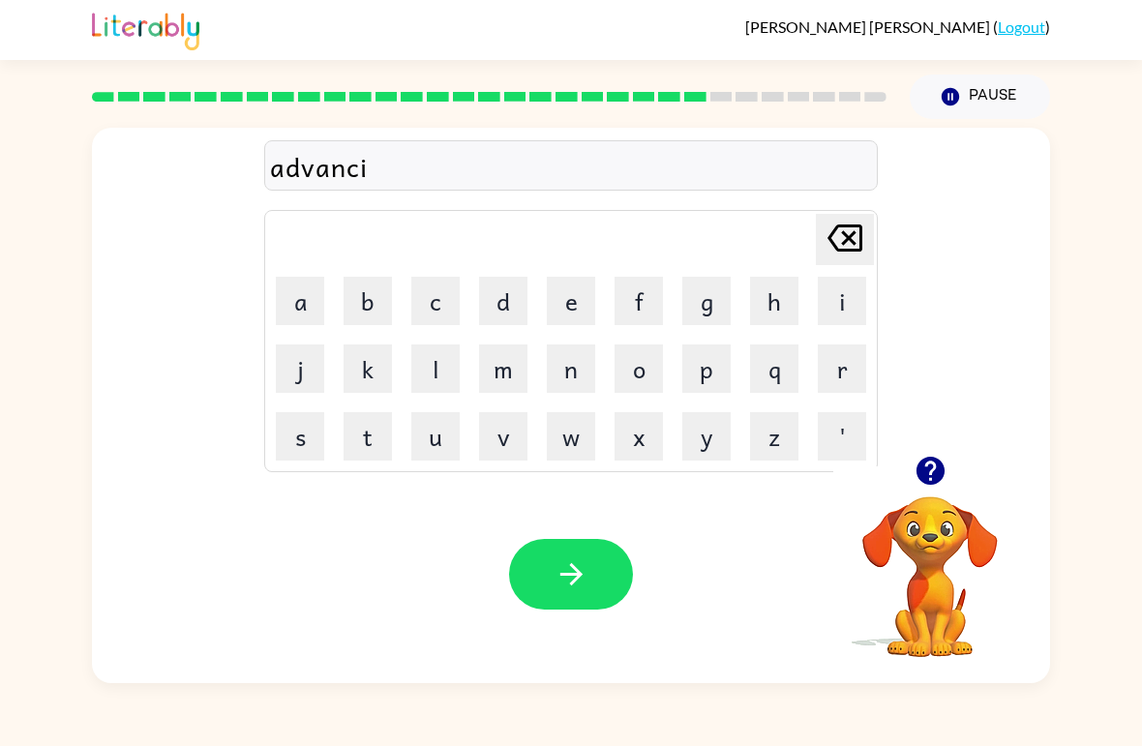
click at [572, 374] on button "n" at bounding box center [571, 368] width 48 height 48
click at [714, 306] on button "g" at bounding box center [706, 301] width 48 height 48
click at [578, 556] on button "button" at bounding box center [571, 574] width 124 height 71
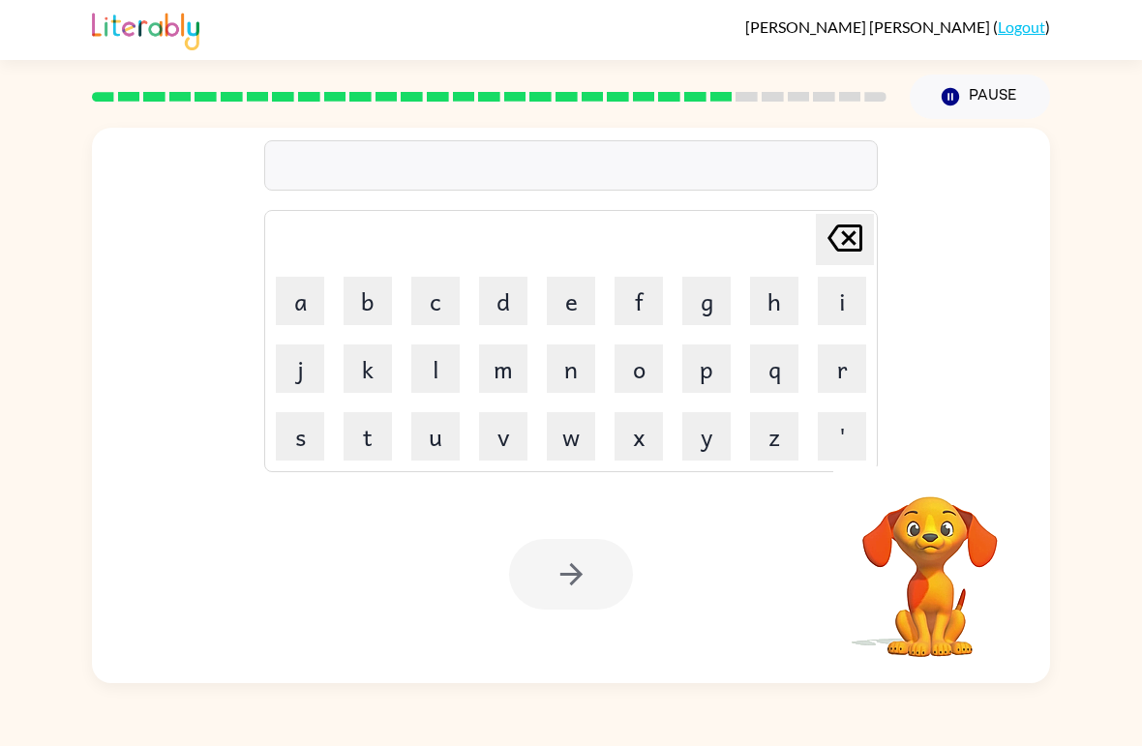
click at [720, 306] on button "g" at bounding box center [706, 301] width 48 height 48
click at [643, 378] on button "o" at bounding box center [638, 368] width 48 height 48
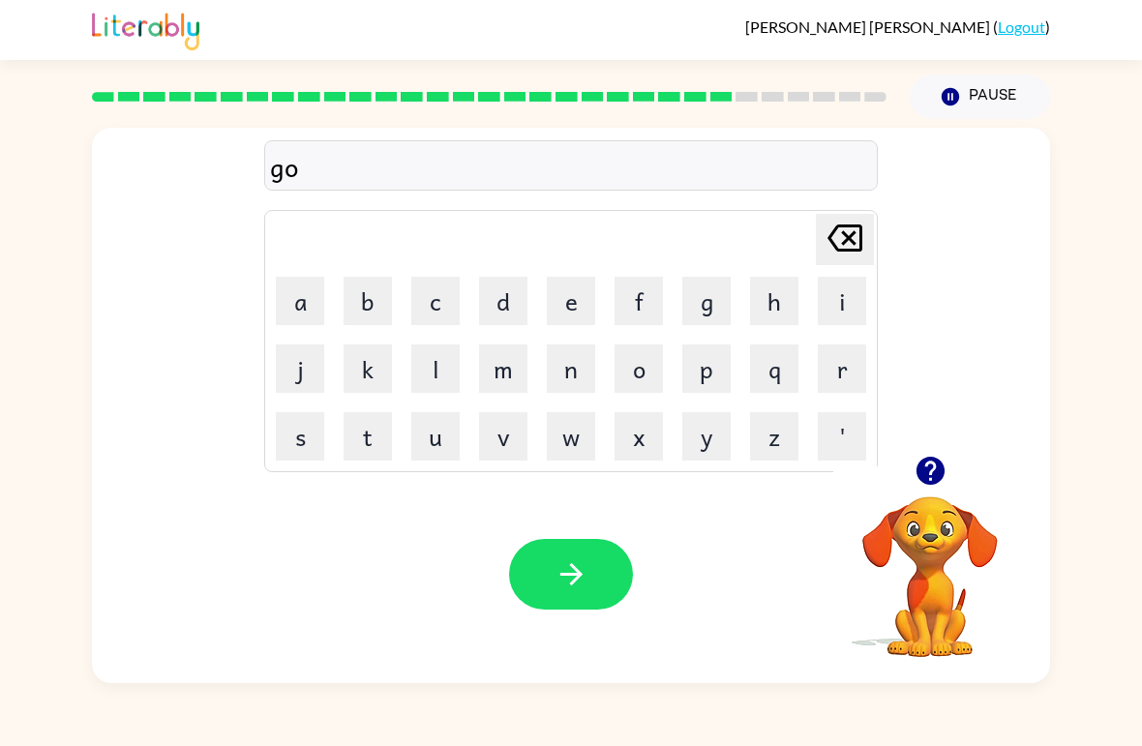
click at [362, 317] on button "b" at bounding box center [368, 301] width 48 height 48
click at [414, 369] on button "l" at bounding box center [435, 368] width 48 height 48
click at [550, 304] on button "e" at bounding box center [571, 301] width 48 height 48
click at [564, 385] on button "n" at bounding box center [571, 368] width 48 height 48
click at [588, 551] on button "button" at bounding box center [571, 574] width 124 height 71
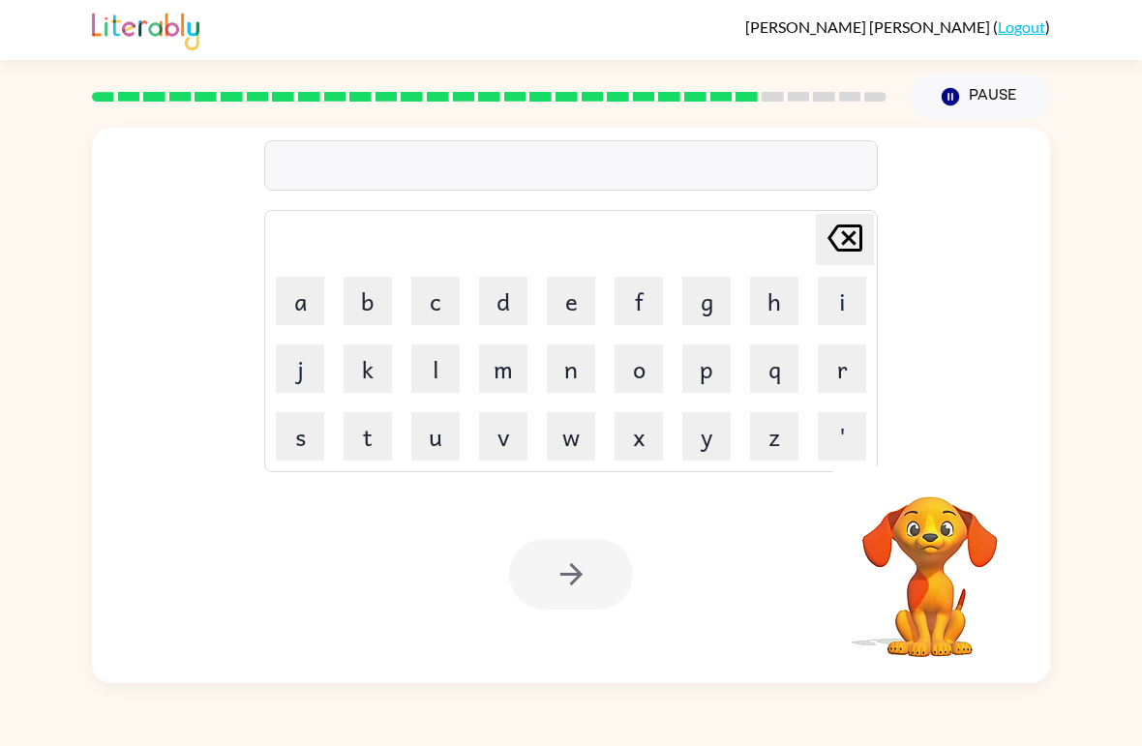
click at [710, 298] on button "g" at bounding box center [706, 301] width 48 height 48
click at [635, 381] on button "o" at bounding box center [638, 368] width 48 height 48
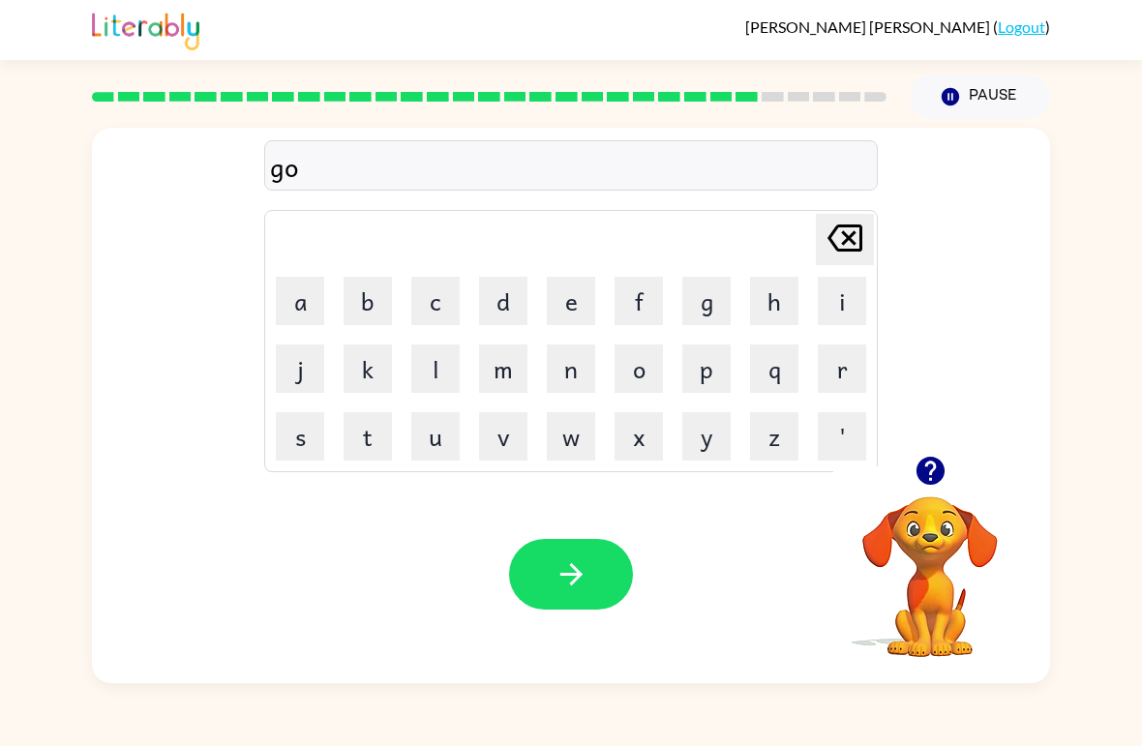
click at [502, 433] on button "v" at bounding box center [503, 436] width 48 height 48
click at [833, 374] on button "r" at bounding box center [842, 368] width 48 height 48
click at [573, 282] on button "e" at bounding box center [571, 301] width 48 height 48
click at [483, 377] on button "m" at bounding box center [503, 368] width 48 height 48
click at [581, 287] on button "e" at bounding box center [571, 301] width 48 height 48
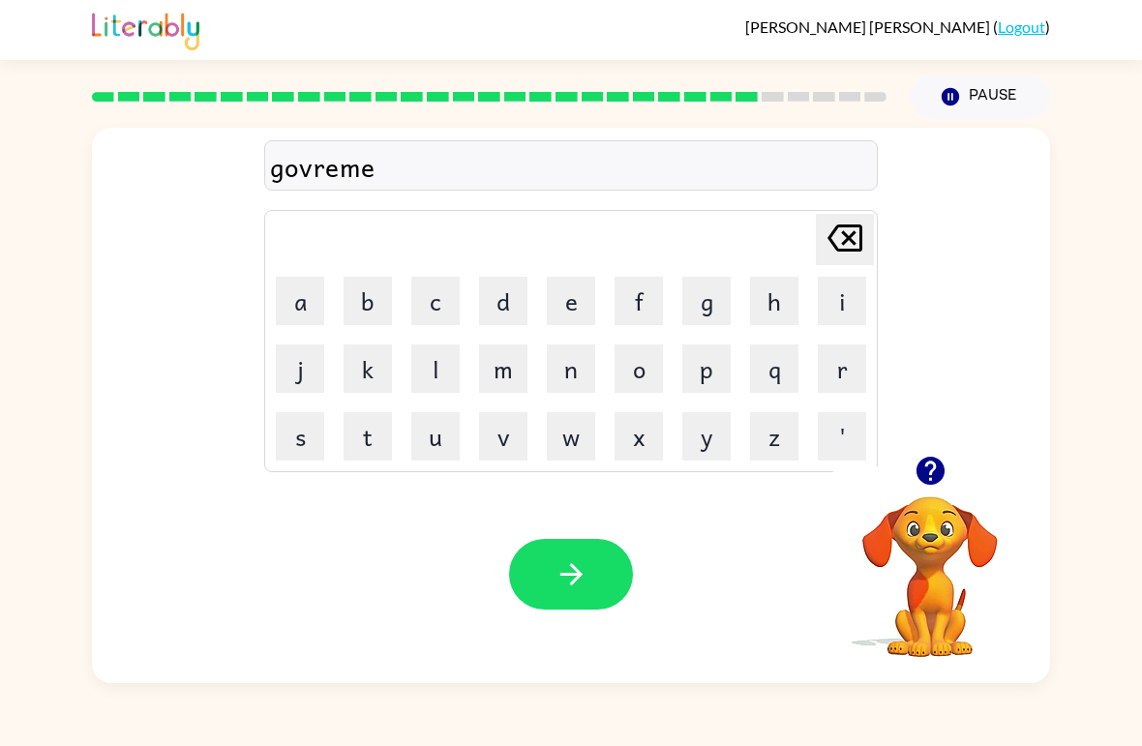
click at [583, 362] on button "n" at bounding box center [571, 368] width 48 height 48
click at [365, 423] on button "t" at bounding box center [368, 436] width 48 height 48
click at [586, 546] on button "button" at bounding box center [571, 574] width 124 height 71
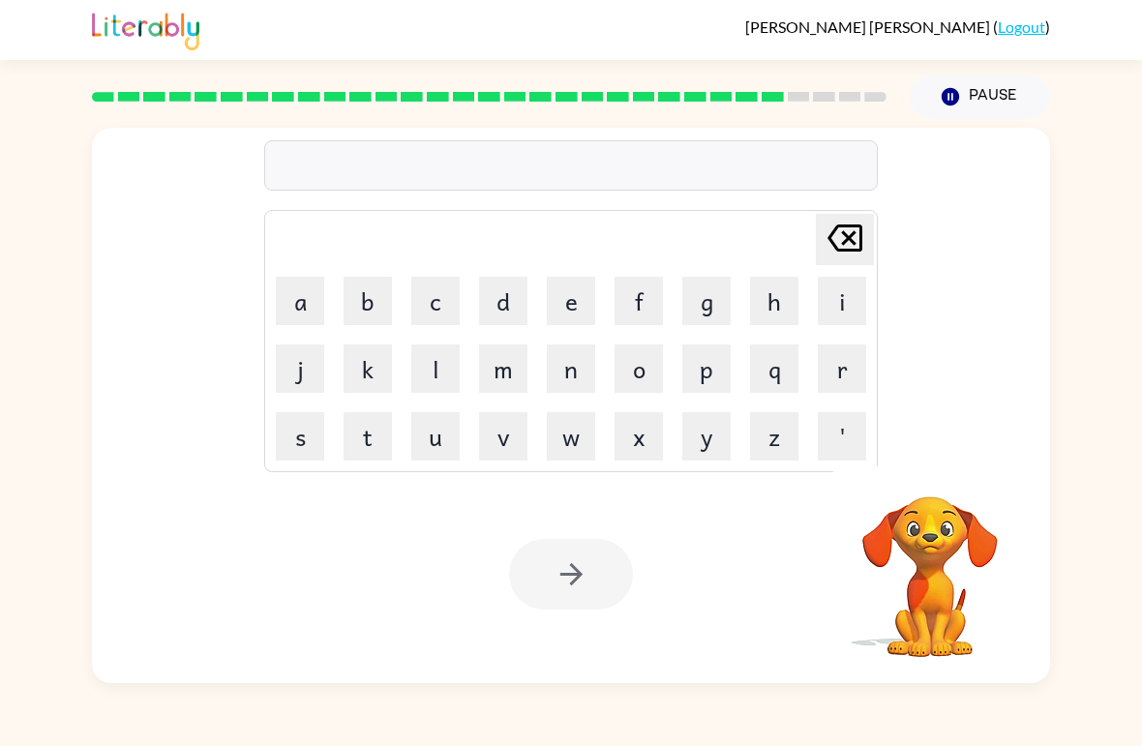
click at [284, 442] on button "s" at bounding box center [300, 436] width 48 height 48
click at [365, 429] on button "t" at bounding box center [368, 436] width 48 height 48
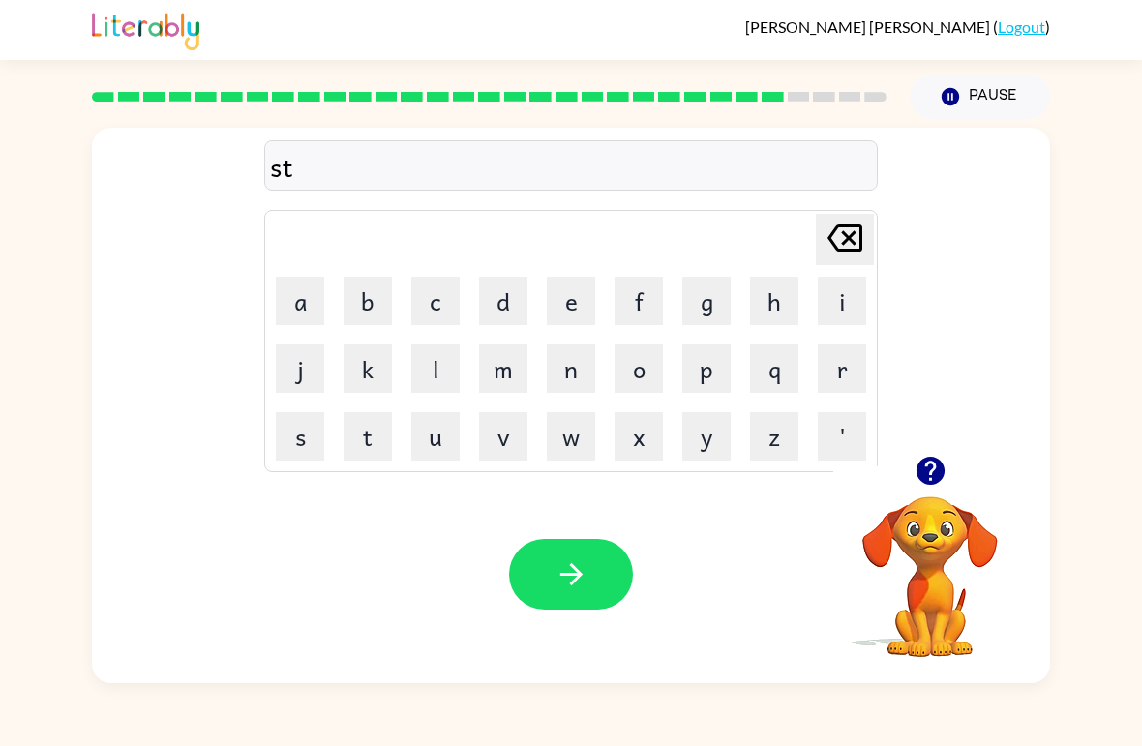
click at [561, 317] on button "e" at bounding box center [571, 301] width 48 height 48
click at [829, 366] on button "r" at bounding box center [842, 368] width 48 height 48
click at [823, 236] on icon "[PERSON_NAME] last character input" at bounding box center [845, 238] width 46 height 46
click at [822, 236] on icon "[PERSON_NAME] last character input" at bounding box center [845, 238] width 46 height 46
click at [832, 384] on button "r" at bounding box center [842, 368] width 48 height 48
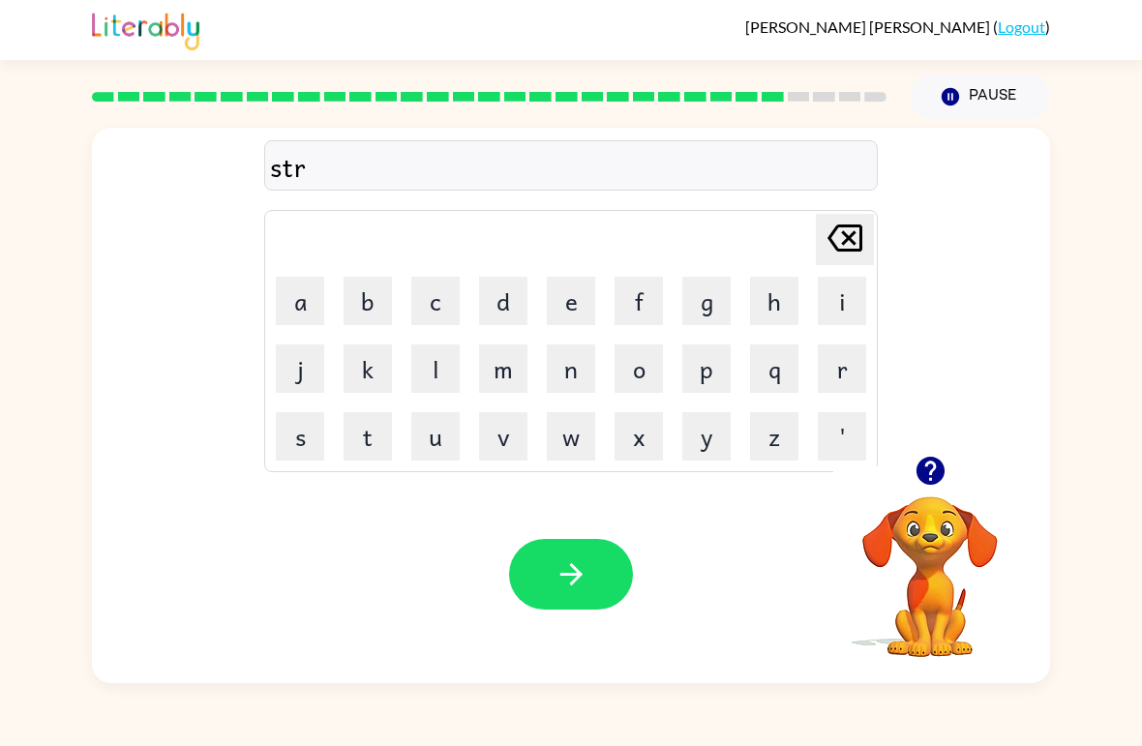
click at [320, 429] on button "s" at bounding box center [300, 436] width 48 height 48
click at [851, 216] on icon "[PERSON_NAME] last character input" at bounding box center [845, 238] width 46 height 46
click at [547, 299] on button "e" at bounding box center [571, 301] width 48 height 48
click at [314, 293] on button "a" at bounding box center [300, 301] width 48 height 48
click at [566, 349] on button "n" at bounding box center [571, 368] width 48 height 48
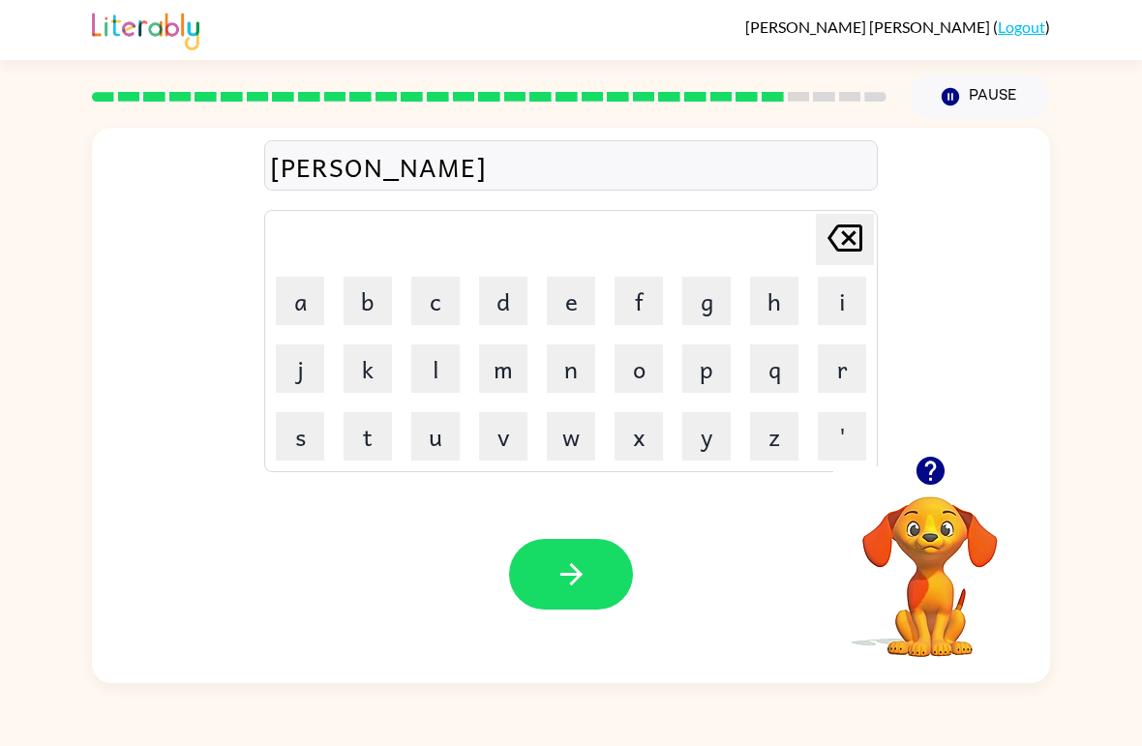
click at [584, 558] on icon "button" at bounding box center [571, 574] width 34 height 34
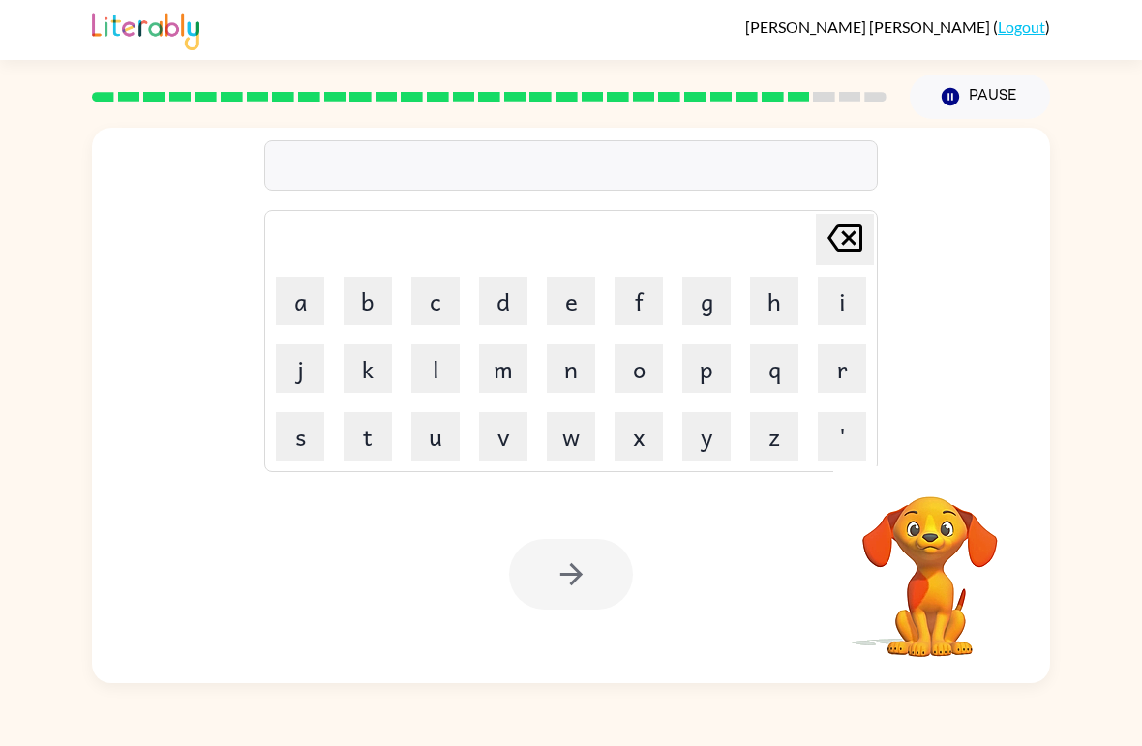
click at [307, 428] on button "s" at bounding box center [300, 436] width 48 height 48
click at [763, 284] on button "h" at bounding box center [774, 301] width 48 height 48
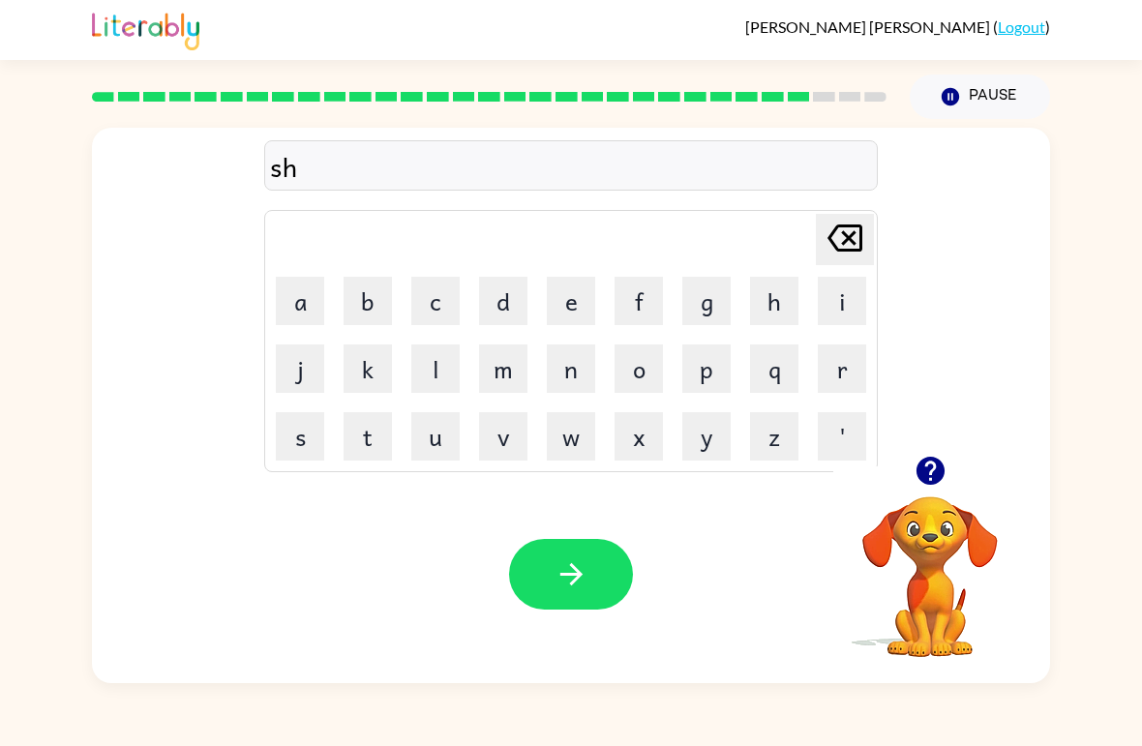
click at [315, 295] on button "a" at bounding box center [300, 301] width 48 height 48
click at [703, 354] on button "p" at bounding box center [706, 368] width 48 height 48
click at [583, 284] on button "e" at bounding box center [571, 301] width 48 height 48
click at [578, 564] on icon "button" at bounding box center [571, 574] width 34 height 34
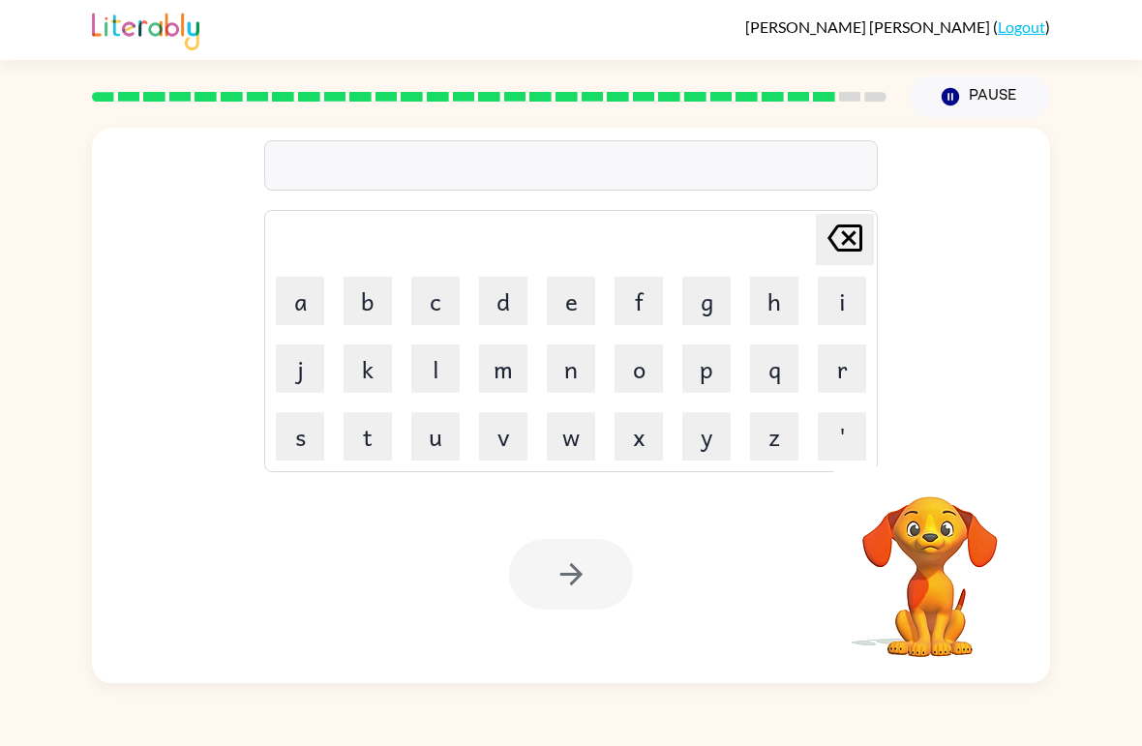
click at [570, 298] on button "e" at bounding box center [571, 301] width 48 height 48
click at [634, 442] on button "x" at bounding box center [638, 436] width 48 height 48
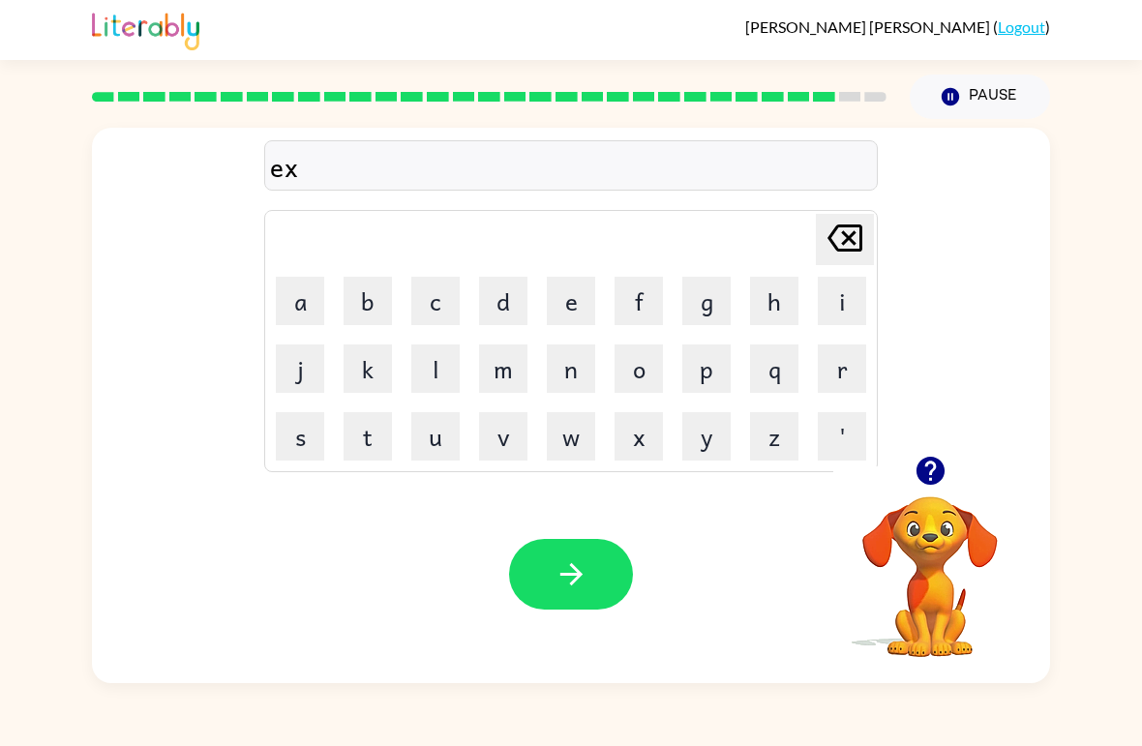
click at [553, 298] on button "e" at bounding box center [571, 301] width 48 height 48
click at [437, 374] on button "l" at bounding box center [435, 368] width 48 height 48
click at [837, 292] on button "i" at bounding box center [842, 301] width 48 height 48
click at [572, 352] on button "n" at bounding box center [571, 368] width 48 height 48
click at [357, 446] on button "t" at bounding box center [368, 436] width 48 height 48
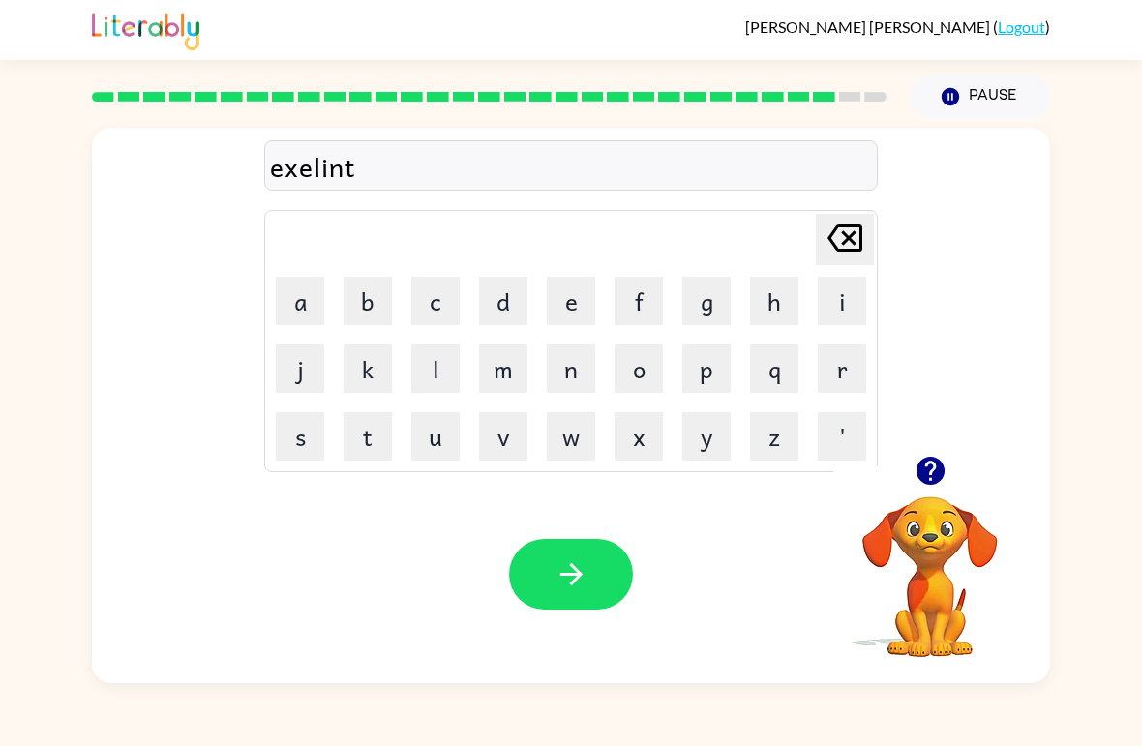
click at [550, 577] on button "button" at bounding box center [571, 574] width 124 height 71
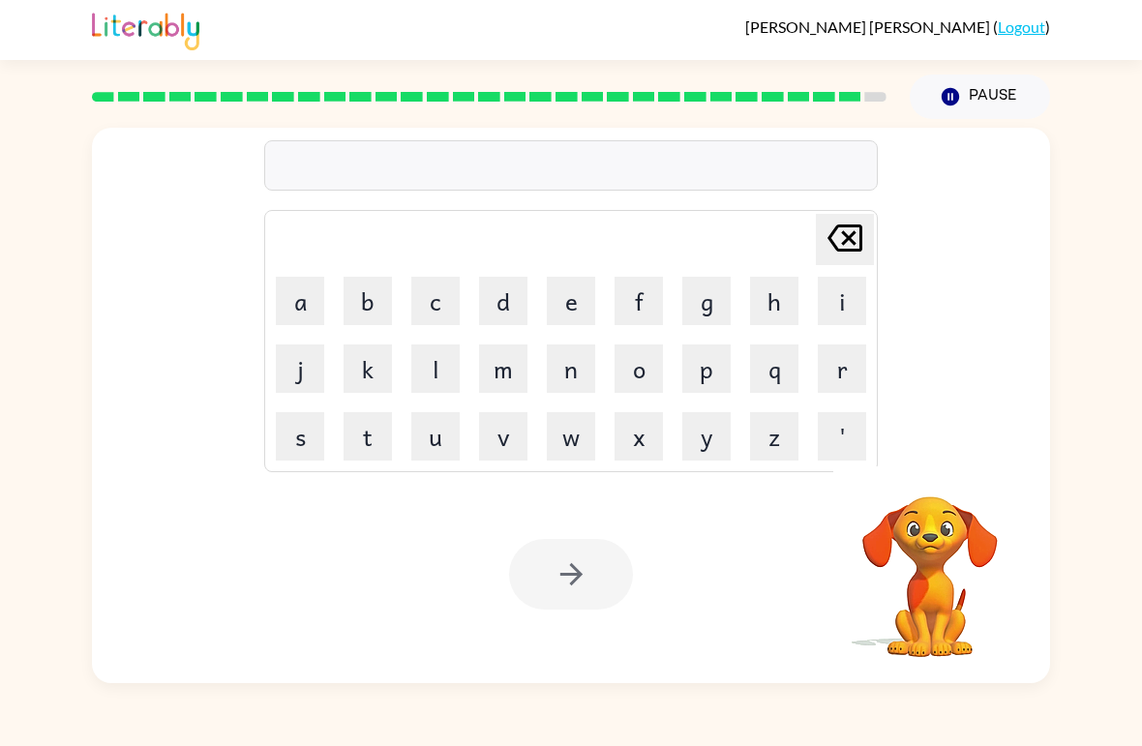
click at [700, 297] on button "g" at bounding box center [706, 301] width 48 height 48
click at [565, 298] on button "e" at bounding box center [571, 301] width 48 height 48
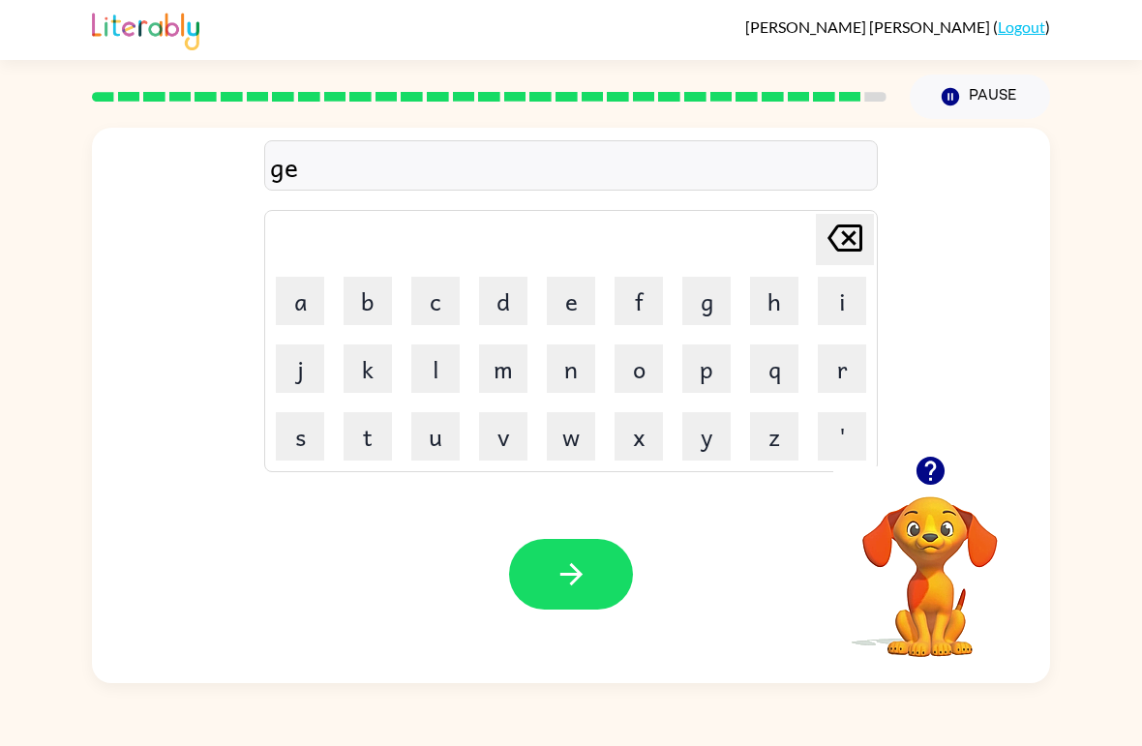
click at [836, 222] on icon "[PERSON_NAME] last character input" at bounding box center [845, 238] width 46 height 46
click at [835, 222] on icon "[PERSON_NAME] last character input" at bounding box center [845, 238] width 46 height 46
click at [302, 437] on button "s" at bounding box center [300, 436] width 48 height 48
click at [849, 249] on icon "[PERSON_NAME] last character input" at bounding box center [845, 238] width 46 height 46
click at [306, 355] on button "j" at bounding box center [300, 368] width 48 height 48
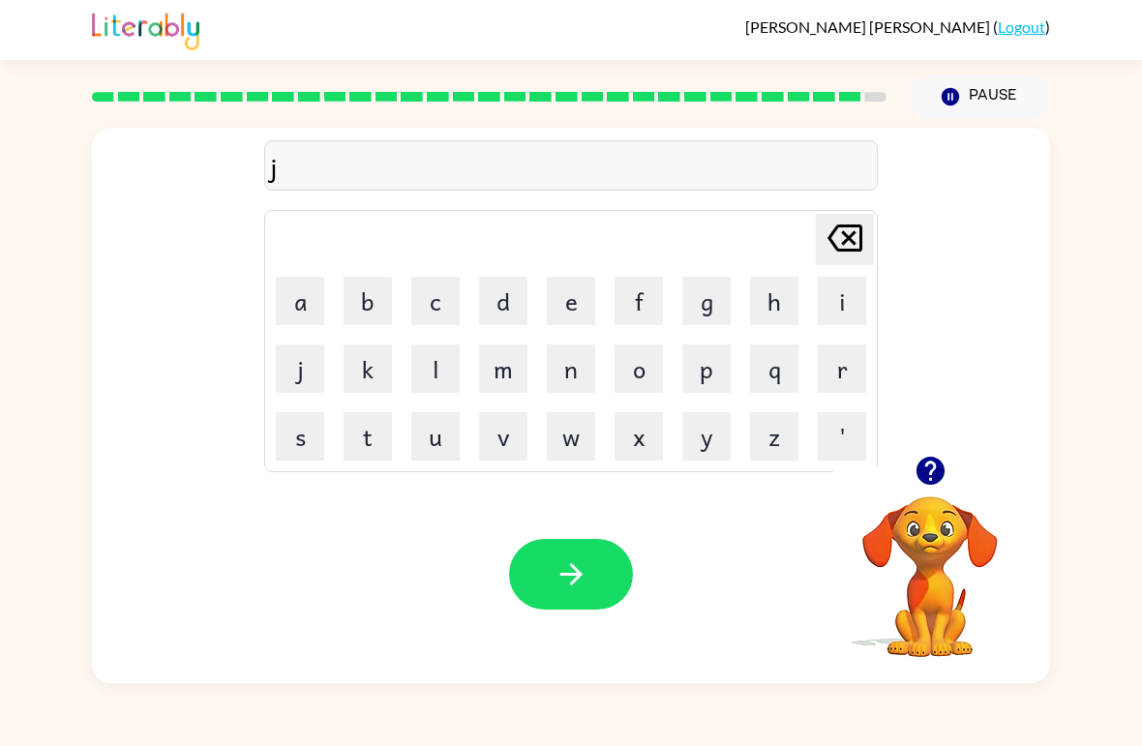
click at [311, 287] on button "a" at bounding box center [300, 301] width 48 height 48
click at [570, 428] on button "w" at bounding box center [571, 436] width 48 height 48
click at [390, 305] on button "b" at bounding box center [368, 301] width 48 height 48
click at [842, 374] on button "r" at bounding box center [842, 368] width 48 height 48
click at [526, 293] on button "d" at bounding box center [503, 301] width 48 height 48
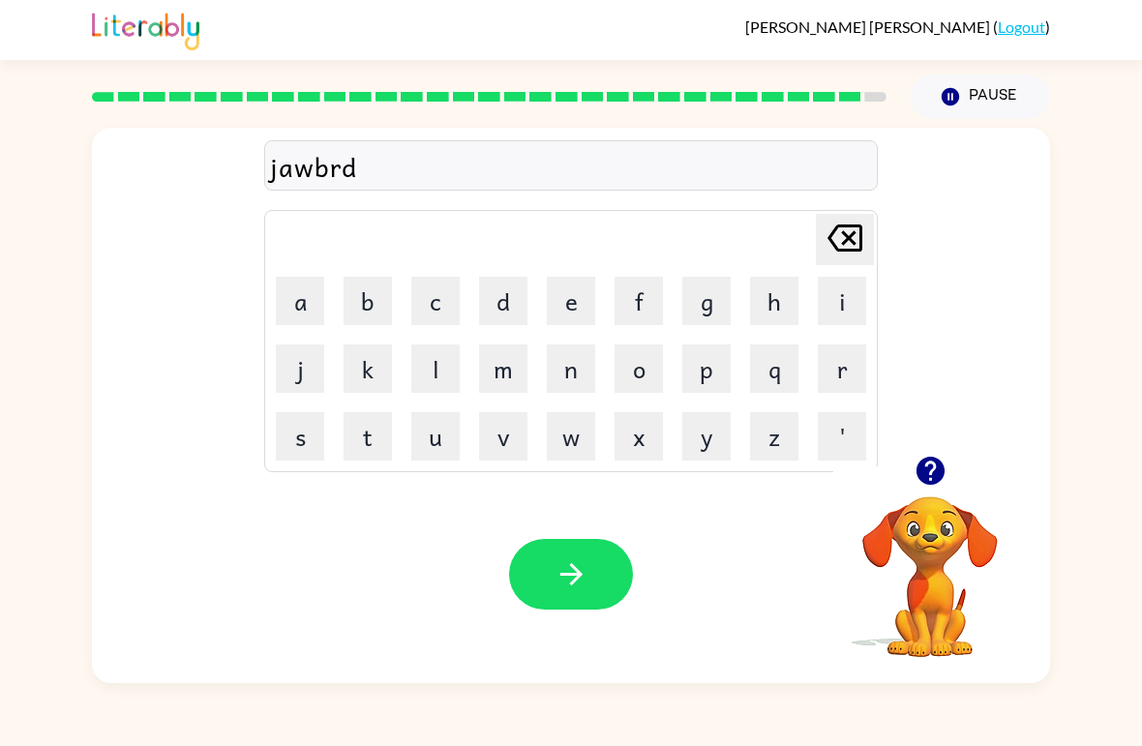
click at [843, 231] on icon "[PERSON_NAME] last character input" at bounding box center [845, 238] width 46 height 46
click at [552, 290] on button "e" at bounding box center [571, 301] width 48 height 48
click at [308, 296] on button "a" at bounding box center [300, 301] width 48 height 48
click at [382, 381] on button "k" at bounding box center [368, 368] width 48 height 48
click at [818, 362] on button "r" at bounding box center [842, 368] width 48 height 48
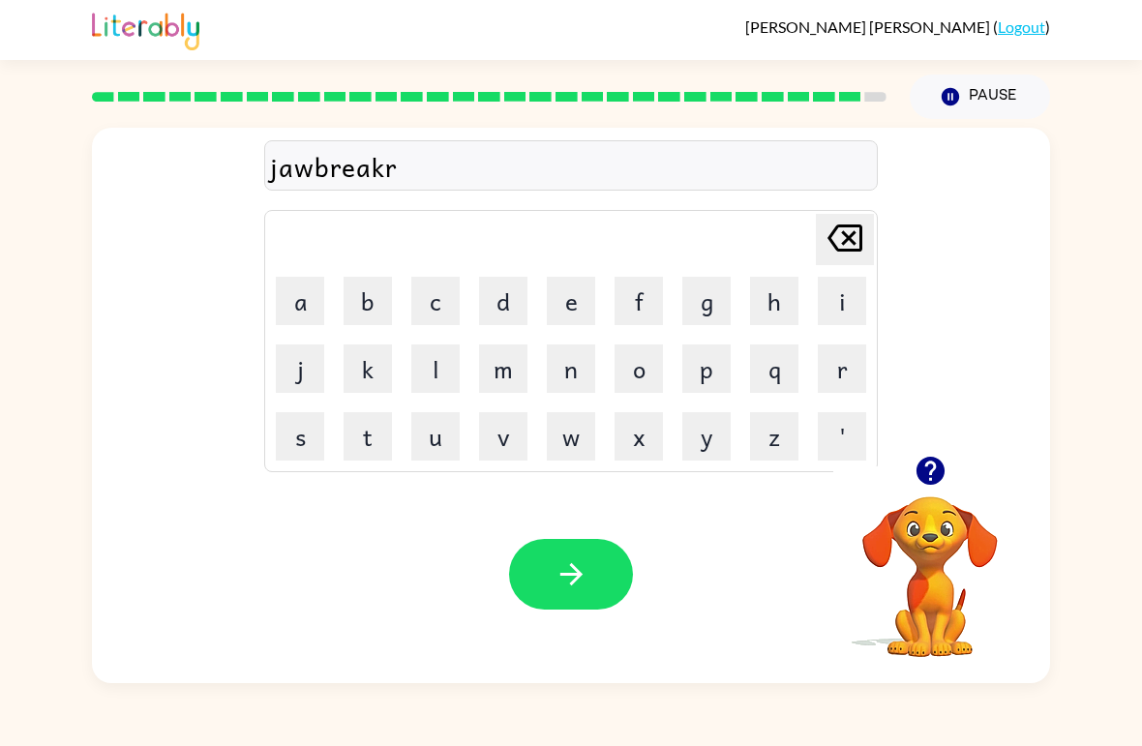
click at [564, 302] on button "e" at bounding box center [571, 301] width 48 height 48
click at [564, 526] on div "Your browser must support playing .mp4 files to use Literably. Please try using…" at bounding box center [571, 574] width 958 height 218
click at [578, 556] on button "button" at bounding box center [571, 574] width 124 height 71
